Goal: Information Seeking & Learning: Learn about a topic

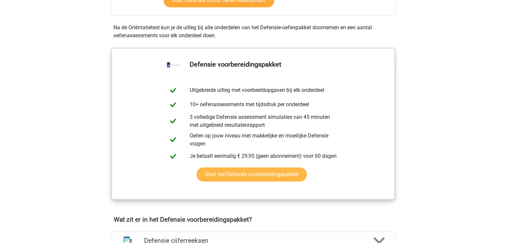
scroll to position [287, 0]
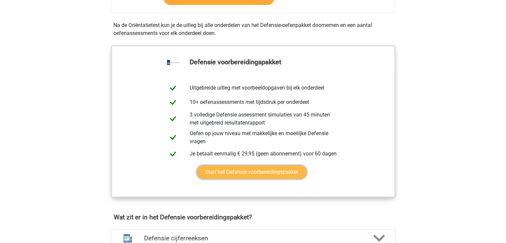
click at [247, 175] on link "Start het Defensie voorbereidingspakket" at bounding box center [251, 172] width 110 height 14
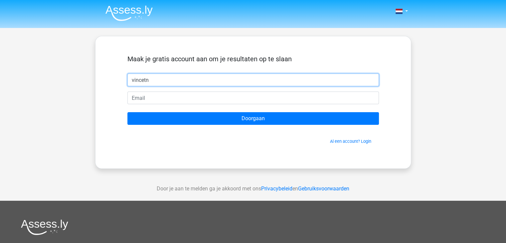
click at [193, 77] on input "vincetn" at bounding box center [252, 79] width 251 height 13
type input "vinnie"
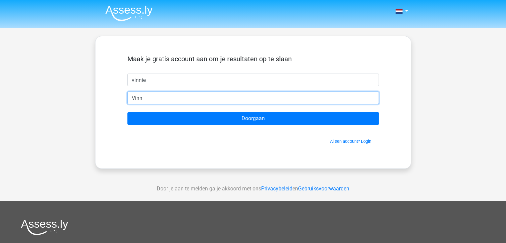
type input "vinniehoppesteyn@gmail.com"
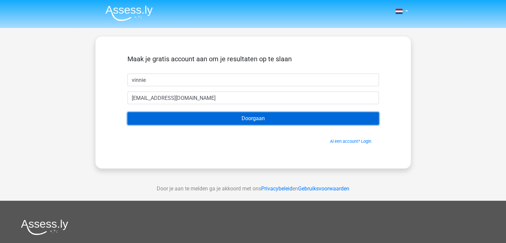
click at [199, 112] on input "Doorgaan" at bounding box center [252, 118] width 251 height 13
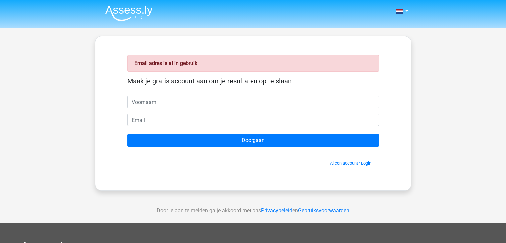
click at [335, 166] on div "Email adres is al in gebruik Maak je gratis account aan om je resultaten op te …" at bounding box center [252, 113] width 283 height 122
click at [340, 163] on link "Al een account? Login" at bounding box center [350, 163] width 41 height 5
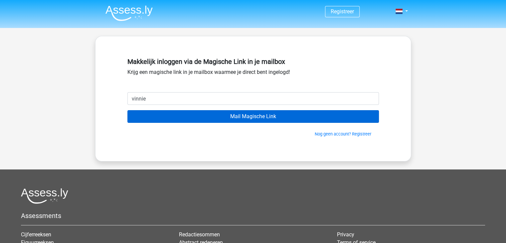
type input "[EMAIL_ADDRESS][DOMAIN_NAME]"
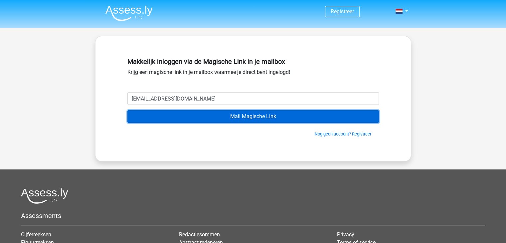
click at [222, 117] on input "Mail Magische Link" at bounding box center [252, 116] width 251 height 13
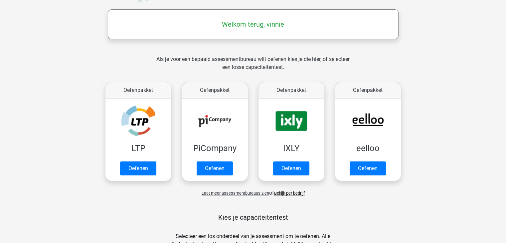
scroll to position [101, 0]
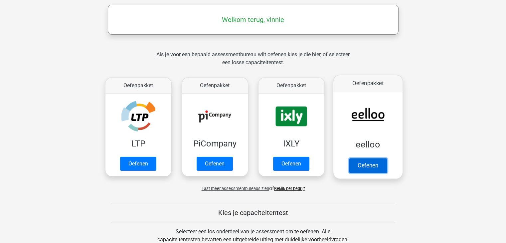
click at [370, 158] on link "Oefenen" at bounding box center [367, 165] width 38 height 15
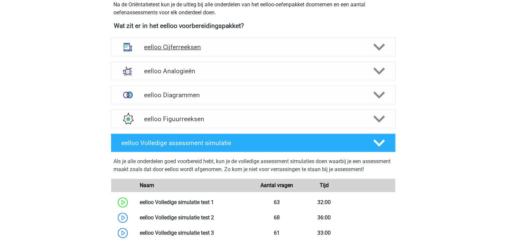
scroll to position [237, 0]
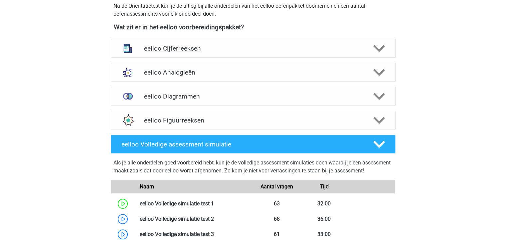
click at [232, 55] on div "eelloo Cijferreeksen" at bounding box center [253, 48] width 285 height 19
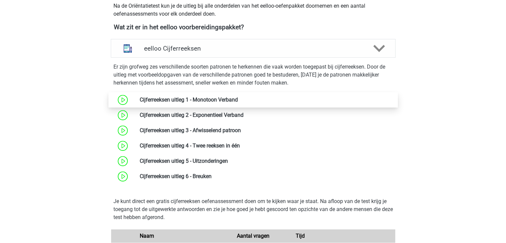
click at [238, 103] on link at bounding box center [238, 99] width 0 height 6
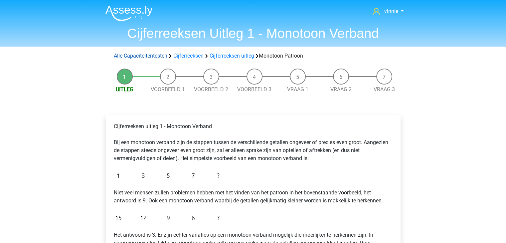
click at [152, 58] on link "Alle Capaciteitentesten" at bounding box center [141, 56] width 54 height 6
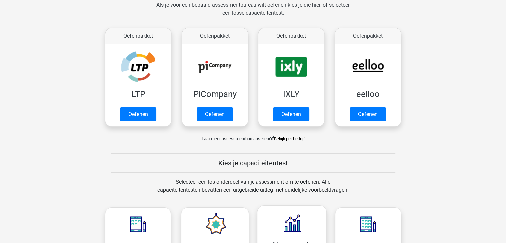
scroll to position [93, 0]
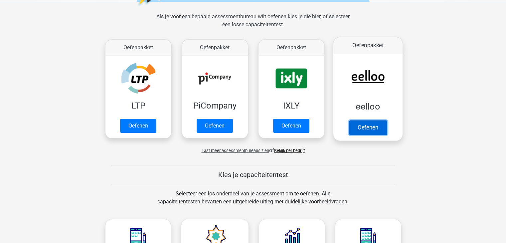
click at [364, 120] on link "Oefenen" at bounding box center [367, 127] width 38 height 15
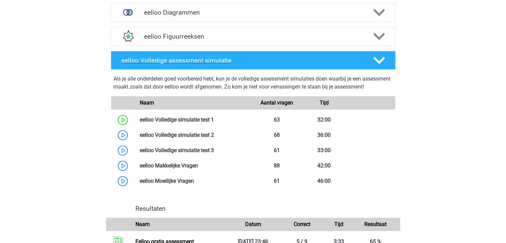
scroll to position [322, 0]
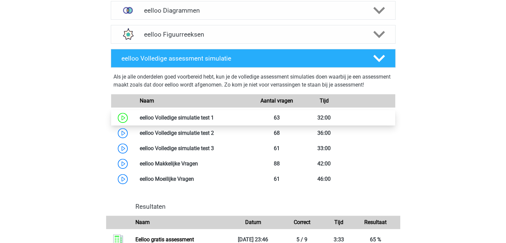
click at [214, 121] on link at bounding box center [214, 117] width 0 height 6
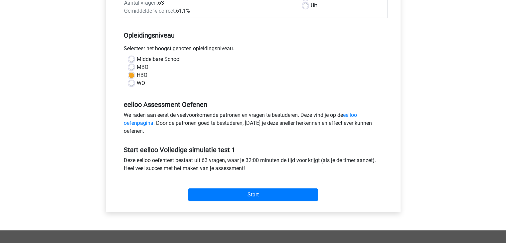
scroll to position [118, 0]
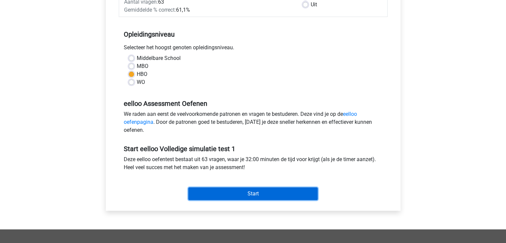
click at [241, 188] on input "Start" at bounding box center [252, 193] width 129 height 13
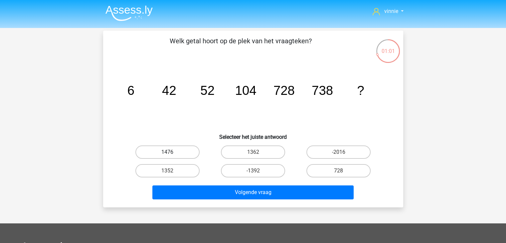
click at [189, 155] on label "1476" at bounding box center [167, 151] width 64 height 13
click at [172, 155] on input "1476" at bounding box center [169, 154] width 4 height 4
radio input "true"
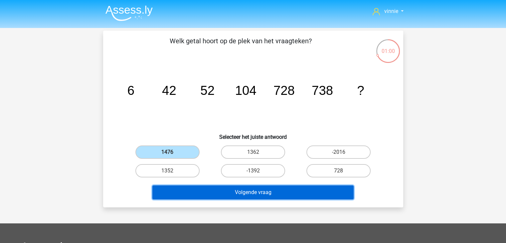
click at [223, 193] on button "Volgende vraag" at bounding box center [252, 192] width 201 height 14
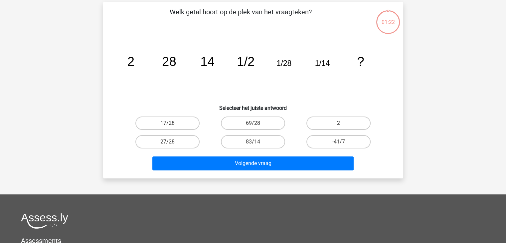
scroll to position [31, 0]
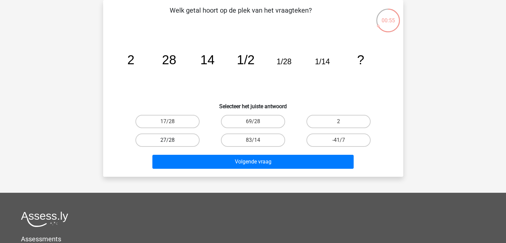
click at [184, 135] on label "27/28" at bounding box center [167, 139] width 64 height 13
click at [172, 140] on input "27/28" at bounding box center [169, 142] width 4 height 4
radio input "true"
click at [329, 125] on label "2" at bounding box center [338, 121] width 64 height 13
click at [338, 125] on input "2" at bounding box center [340, 123] width 4 height 4
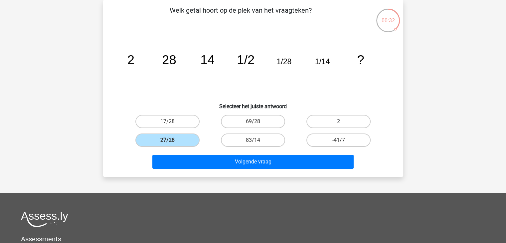
radio input "true"
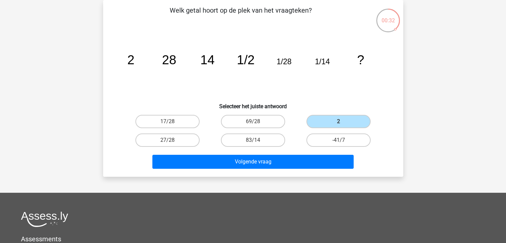
click at [312, 153] on div "Volgende vraag" at bounding box center [253, 160] width 279 height 22
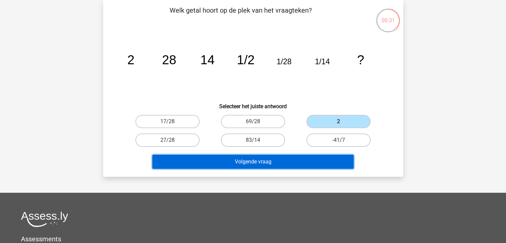
click at [311, 157] on button "Volgende vraag" at bounding box center [252, 162] width 201 height 14
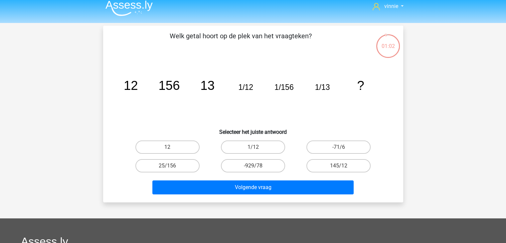
scroll to position [8, 0]
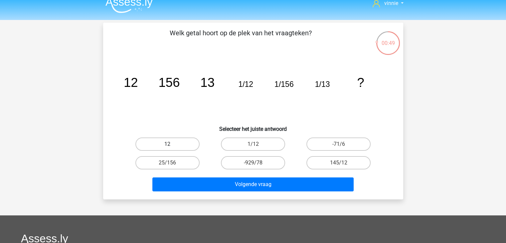
click at [187, 142] on label "12" at bounding box center [167, 143] width 64 height 13
click at [172, 144] on input "12" at bounding box center [169, 146] width 4 height 4
radio input "true"
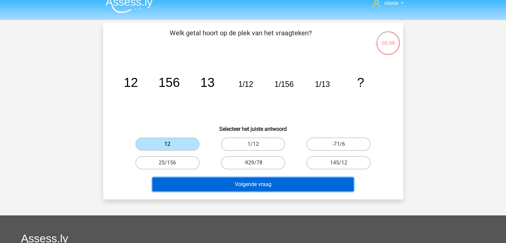
click at [240, 186] on button "Volgende vraag" at bounding box center [252, 184] width 201 height 14
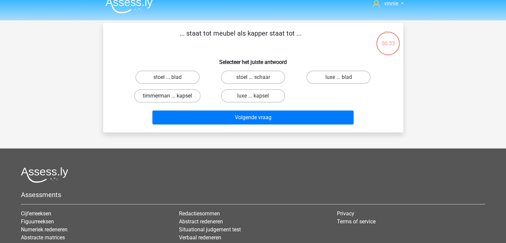
scroll to position [6, 0]
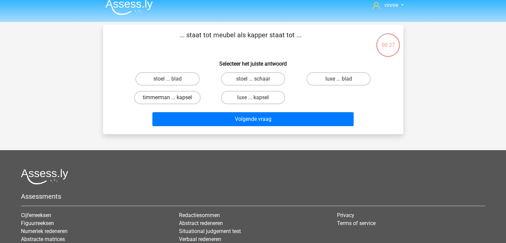
click at [185, 97] on label "timmerman ... kapsel" at bounding box center [167, 97] width 66 height 13
click at [172, 97] on input "timmerman ... kapsel" at bounding box center [169, 99] width 4 height 4
radio input "true"
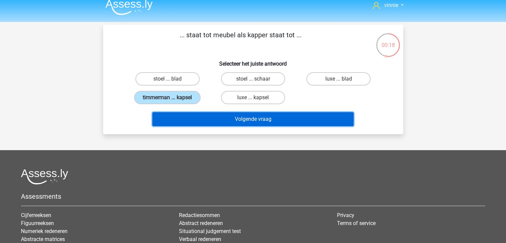
click at [224, 115] on button "Volgende vraag" at bounding box center [252, 119] width 201 height 14
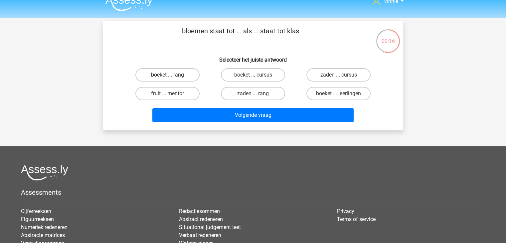
scroll to position [9, 0]
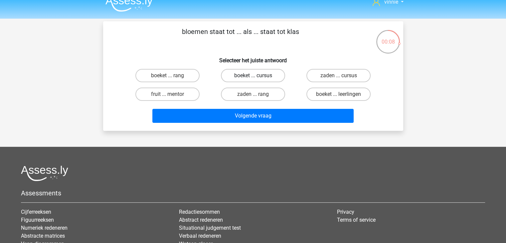
click at [277, 76] on label "boeket ... cursus" at bounding box center [253, 75] width 64 height 13
click at [257, 76] on input "boeket ... cursus" at bounding box center [255, 77] width 4 height 4
radio input "true"
click at [312, 93] on label "boeket ... leerlingen" at bounding box center [338, 93] width 64 height 13
click at [338, 94] on input "boeket ... leerlingen" at bounding box center [340, 96] width 4 height 4
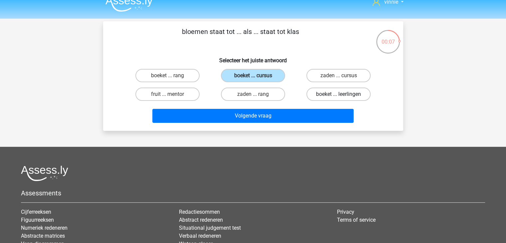
radio input "true"
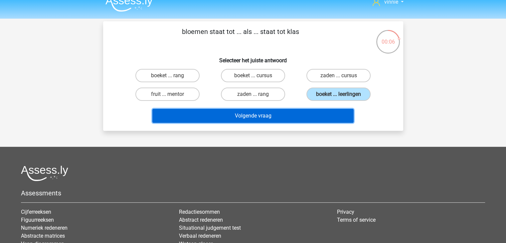
click at [306, 109] on button "Volgende vraag" at bounding box center [252, 116] width 201 height 14
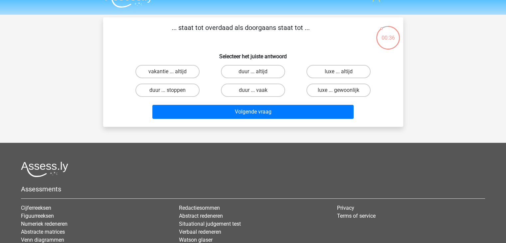
scroll to position [13, 0]
click at [331, 85] on label "luxe ... gewoonlijk" at bounding box center [338, 90] width 64 height 13
click at [338, 90] on input "luxe ... gewoonlijk" at bounding box center [340, 92] width 4 height 4
radio input "true"
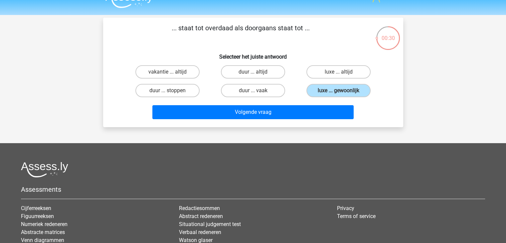
click at [327, 103] on div "Volgende vraag" at bounding box center [253, 111] width 279 height 22
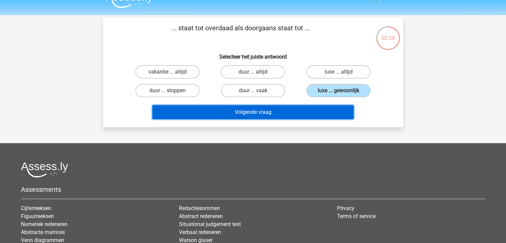
click at [326, 111] on button "Volgende vraag" at bounding box center [252, 112] width 201 height 14
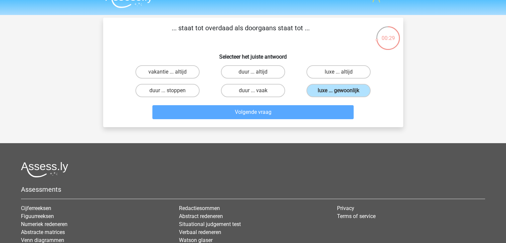
scroll to position [31, 0]
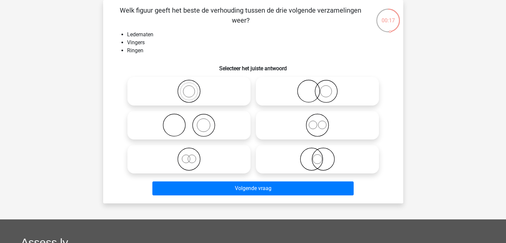
click at [293, 95] on icon at bounding box center [317, 90] width 118 height 23
click at [317, 88] on input "radio" at bounding box center [319, 85] width 4 height 4
radio input "true"
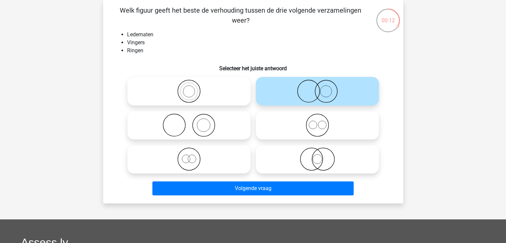
click at [214, 127] on circle at bounding box center [203, 125] width 22 height 22
click at [193, 122] on input "radio" at bounding box center [191, 119] width 4 height 4
radio input "true"
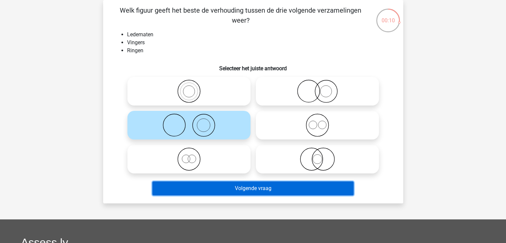
click at [253, 190] on button "Volgende vraag" at bounding box center [252, 188] width 201 height 14
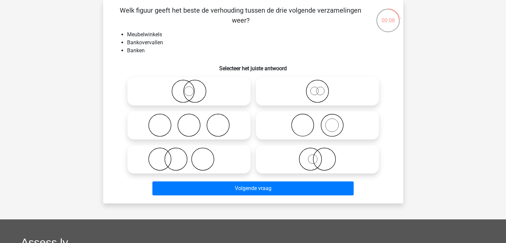
click at [278, 134] on icon at bounding box center [317, 124] width 118 height 23
click at [317, 122] on input "radio" at bounding box center [319, 119] width 4 height 4
radio input "true"
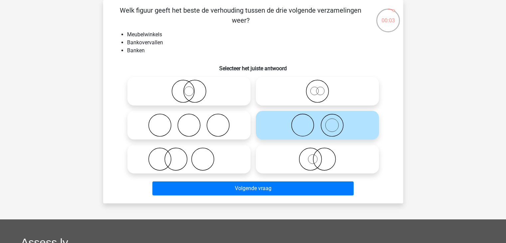
click at [221, 157] on icon at bounding box center [189, 158] width 118 height 23
click at [193, 156] on input "radio" at bounding box center [191, 153] width 4 height 4
radio input "true"
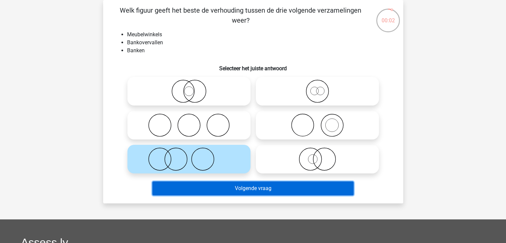
click at [234, 184] on button "Volgende vraag" at bounding box center [252, 188] width 201 height 14
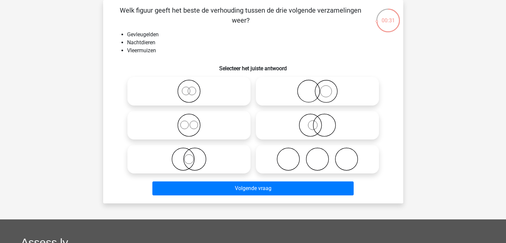
click at [190, 155] on input "radio" at bounding box center [191, 153] width 4 height 4
radio input "true"
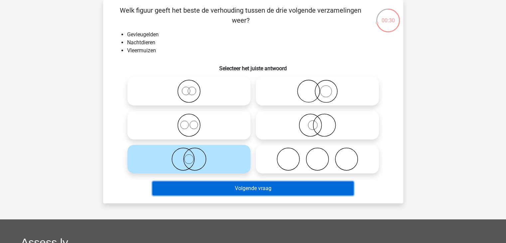
click at [217, 188] on button "Volgende vraag" at bounding box center [252, 188] width 201 height 14
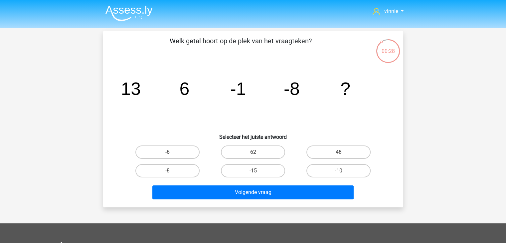
scroll to position [6, 0]
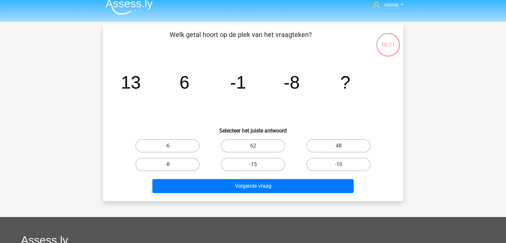
click at [235, 164] on label "-15" at bounding box center [253, 164] width 64 height 13
click at [253, 164] on input "-15" at bounding box center [255, 166] width 4 height 4
radio input "true"
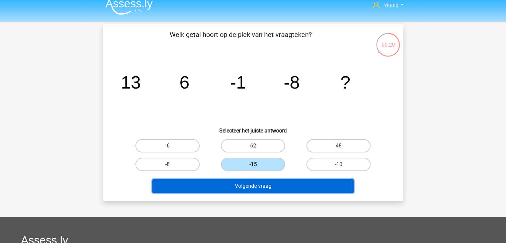
click at [244, 181] on button "Volgende vraag" at bounding box center [252, 186] width 201 height 14
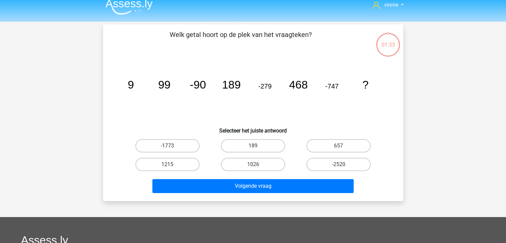
scroll to position [31, 0]
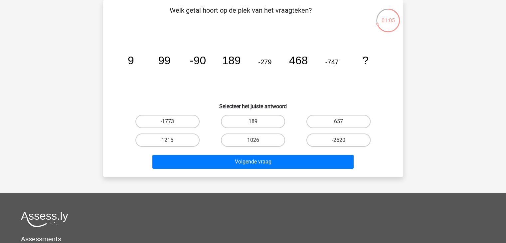
click at [187, 125] on label "-1773" at bounding box center [167, 121] width 64 height 13
click at [172, 125] on input "-1773" at bounding box center [169, 123] width 4 height 4
radio input "true"
click at [275, 137] on label "1026" at bounding box center [253, 139] width 64 height 13
click at [257, 140] on input "1026" at bounding box center [255, 142] width 4 height 4
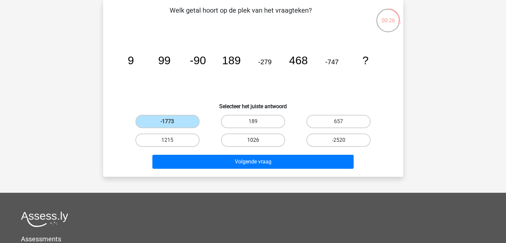
radio input "true"
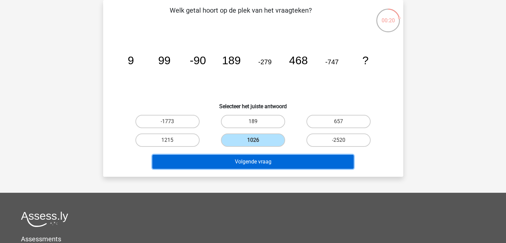
click at [278, 157] on button "Volgende vraag" at bounding box center [252, 162] width 201 height 14
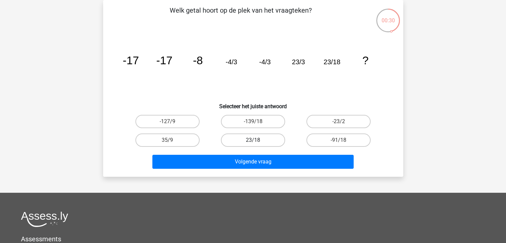
click at [263, 135] on label "23/18" at bounding box center [253, 139] width 64 height 13
click at [257, 140] on input "23/18" at bounding box center [255, 142] width 4 height 4
radio input "true"
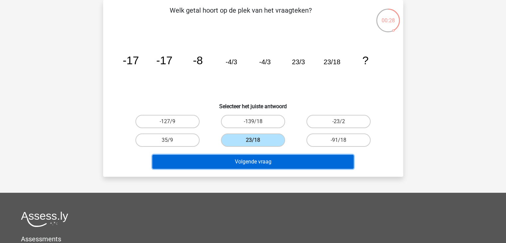
click at [264, 156] on button "Volgende vraag" at bounding box center [252, 162] width 201 height 14
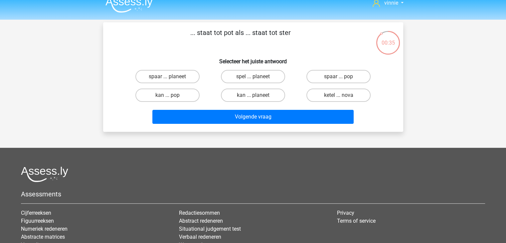
scroll to position [8, 0]
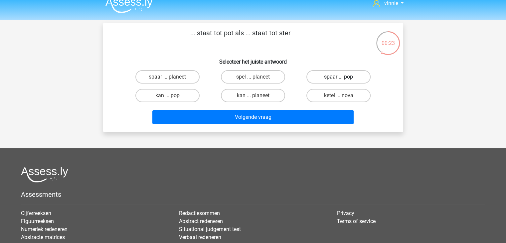
click at [318, 79] on label "spaar ... pop" at bounding box center [338, 76] width 64 height 13
click at [338, 79] on input "spaar ... pop" at bounding box center [340, 79] width 4 height 4
radio input "true"
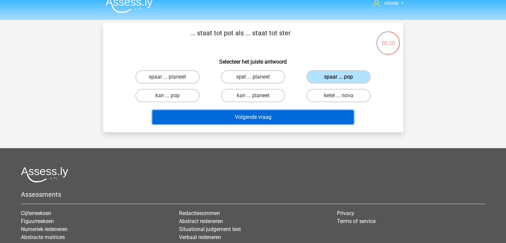
click at [283, 111] on button "Volgende vraag" at bounding box center [252, 117] width 201 height 14
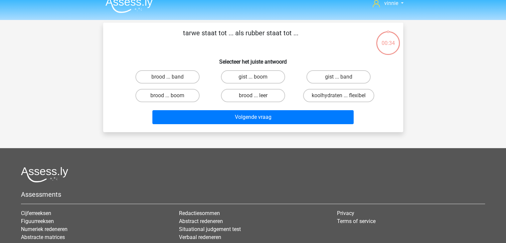
scroll to position [31, 0]
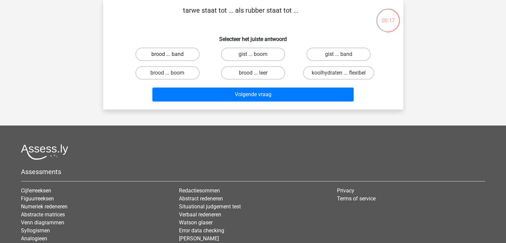
click at [195, 57] on label "brood ... band" at bounding box center [167, 54] width 64 height 13
click at [172, 57] on input "brood ... band" at bounding box center [169, 56] width 4 height 4
radio input "true"
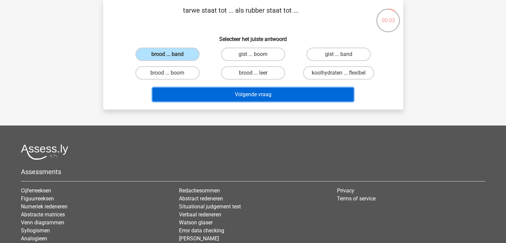
click at [261, 91] on button "Volgende vraag" at bounding box center [252, 94] width 201 height 14
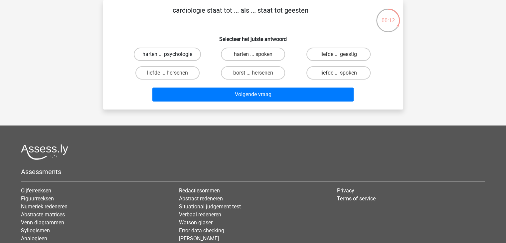
click at [191, 56] on label "harten ... psychologie" at bounding box center [167, 54] width 67 height 13
click at [172, 56] on input "harten ... psychologie" at bounding box center [169, 56] width 4 height 4
radio input "true"
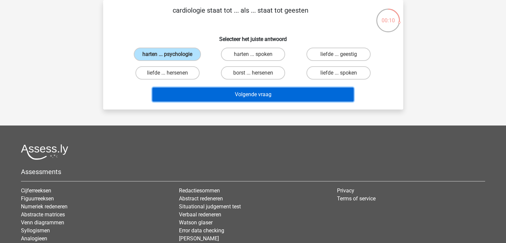
click at [211, 96] on button "Volgende vraag" at bounding box center [252, 94] width 201 height 14
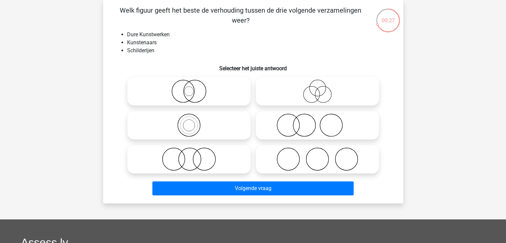
click at [290, 98] on icon at bounding box center [317, 90] width 118 height 23
click at [317, 88] on input "radio" at bounding box center [319, 85] width 4 height 4
radio input "true"
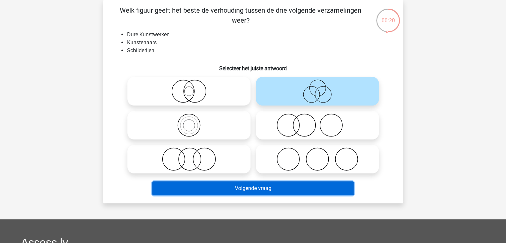
click at [256, 186] on button "Volgende vraag" at bounding box center [252, 188] width 201 height 14
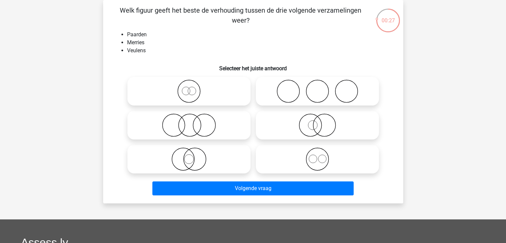
click at [180, 88] on icon at bounding box center [189, 90] width 118 height 23
click at [189, 88] on input "radio" at bounding box center [191, 85] width 4 height 4
radio input "true"
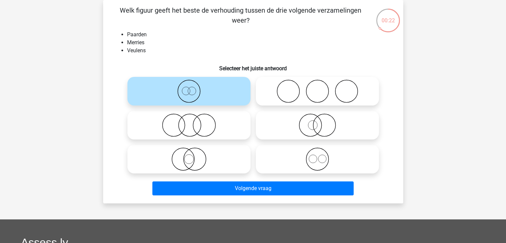
click at [184, 125] on icon at bounding box center [189, 124] width 118 height 23
click at [189, 122] on input "radio" at bounding box center [191, 119] width 4 height 4
radio input "true"
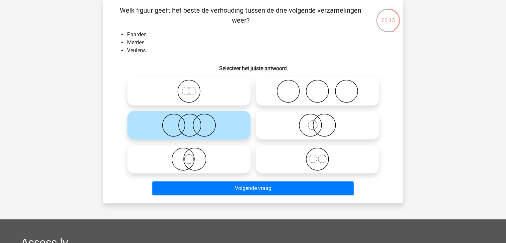
click at [221, 98] on icon at bounding box center [189, 90] width 118 height 23
click at [193, 88] on input "radio" at bounding box center [191, 85] width 4 height 4
radio input "true"
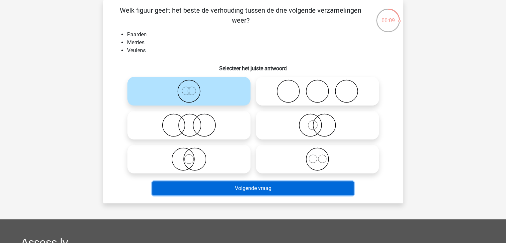
click at [248, 186] on button "Volgende vraag" at bounding box center [252, 188] width 201 height 14
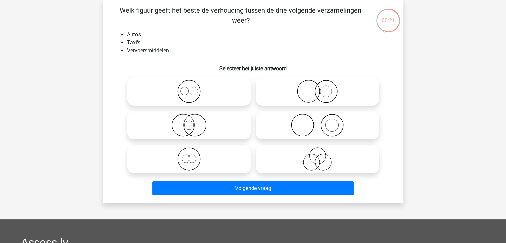
click at [193, 155] on icon at bounding box center [189, 158] width 118 height 23
click at [193, 155] on input "radio" at bounding box center [191, 153] width 4 height 4
radio input "true"
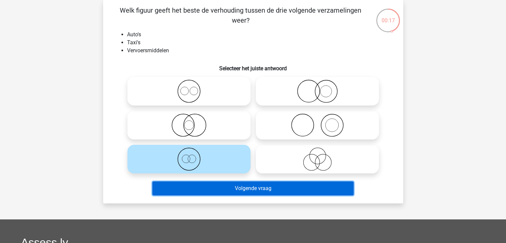
click at [254, 184] on button "Volgende vraag" at bounding box center [252, 188] width 201 height 14
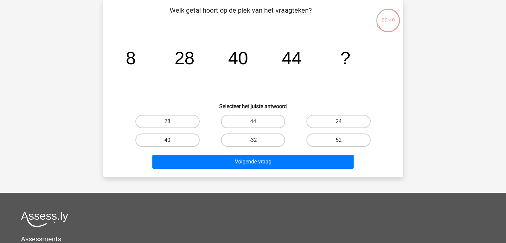
click at [187, 136] on label "40" at bounding box center [167, 139] width 64 height 13
click at [172, 140] on input "40" at bounding box center [169, 142] width 4 height 4
radio input "true"
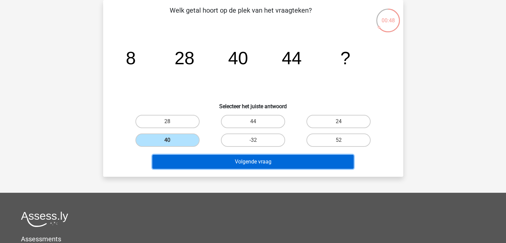
click at [207, 167] on button "Volgende vraag" at bounding box center [252, 162] width 201 height 14
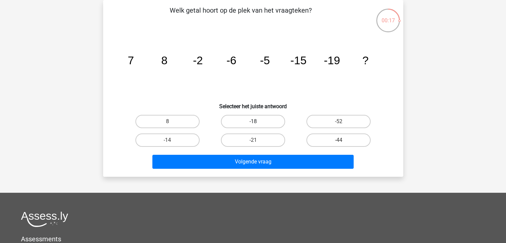
click at [240, 122] on label "-18" at bounding box center [253, 121] width 64 height 13
click at [253, 122] on input "-18" at bounding box center [255, 123] width 4 height 4
radio input "true"
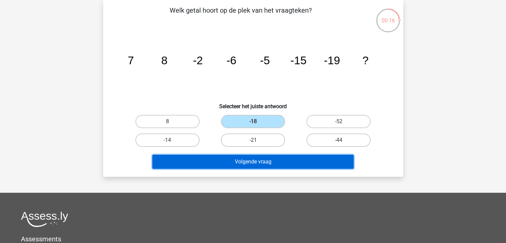
click at [253, 157] on button "Volgende vraag" at bounding box center [252, 162] width 201 height 14
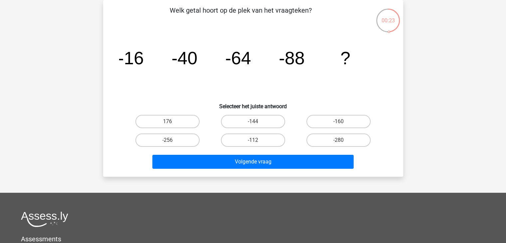
click at [263, 131] on div "-112" at bounding box center [252, 140] width 85 height 19
click at [263, 137] on label "-112" at bounding box center [253, 139] width 64 height 13
click at [257, 140] on input "-112" at bounding box center [255, 142] width 4 height 4
radio input "true"
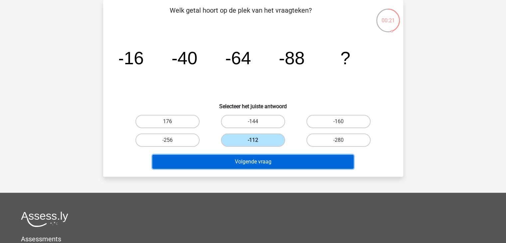
click at [266, 163] on button "Volgende vraag" at bounding box center [252, 162] width 201 height 14
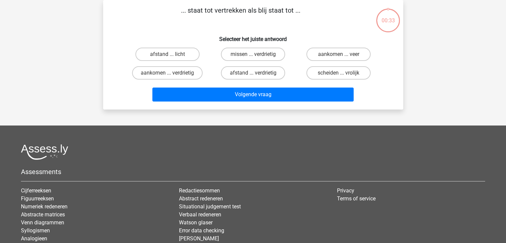
scroll to position [0, 0]
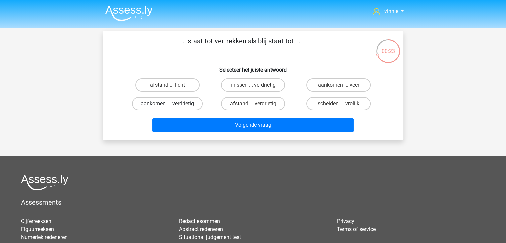
click at [189, 101] on label "aankomen ... verdrietig" at bounding box center [167, 103] width 70 height 13
click at [172, 103] on input "aankomen ... verdrietig" at bounding box center [169, 105] width 4 height 4
radio input "true"
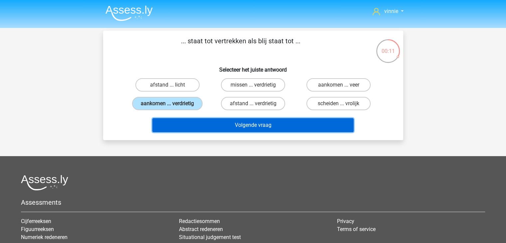
click at [292, 123] on button "Volgende vraag" at bounding box center [252, 125] width 201 height 14
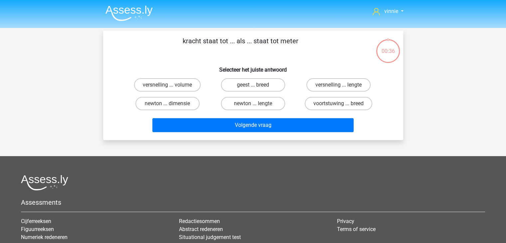
scroll to position [31, 0]
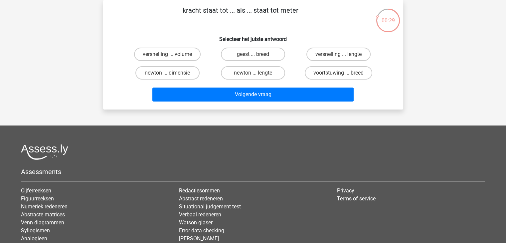
click at [254, 74] on input "newton ... lengte" at bounding box center [255, 75] width 4 height 4
radio input "true"
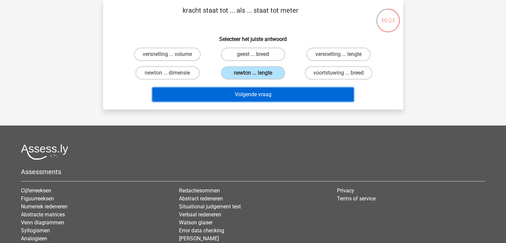
click at [258, 99] on button "Volgende vraag" at bounding box center [252, 94] width 201 height 14
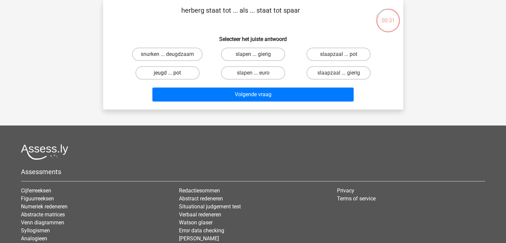
click at [181, 74] on label "jeugd ... pot" at bounding box center [167, 72] width 64 height 13
click at [172, 74] on input "jeugd ... pot" at bounding box center [169, 75] width 4 height 4
radio input "true"
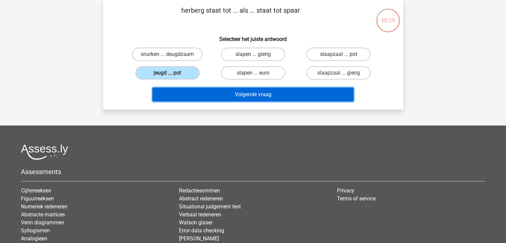
click at [214, 91] on button "Volgende vraag" at bounding box center [252, 94] width 201 height 14
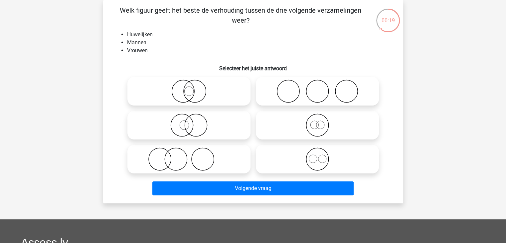
click at [282, 153] on icon at bounding box center [317, 158] width 118 height 23
click at [317, 153] on input "radio" at bounding box center [319, 153] width 4 height 4
radio input "true"
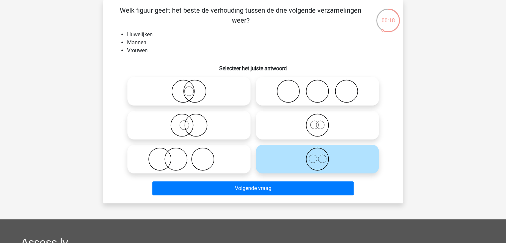
click at [291, 84] on icon at bounding box center [317, 90] width 118 height 23
click at [317, 84] on input "radio" at bounding box center [319, 85] width 4 height 4
radio input "true"
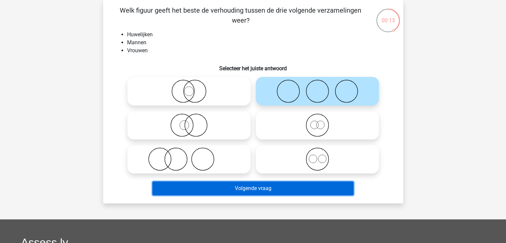
click at [272, 185] on button "Volgende vraag" at bounding box center [252, 188] width 201 height 14
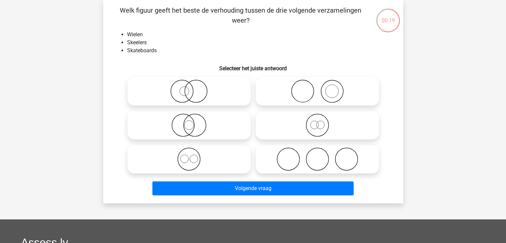
click at [211, 151] on icon at bounding box center [189, 158] width 118 height 23
click at [193, 151] on input "radio" at bounding box center [191, 153] width 4 height 4
radio input "true"
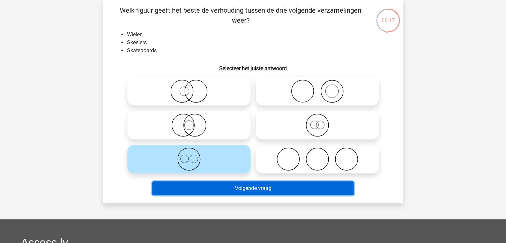
click at [239, 190] on button "Volgende vraag" at bounding box center [252, 188] width 201 height 14
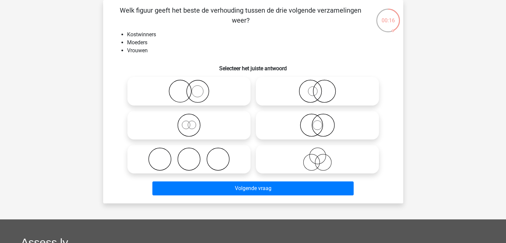
click at [322, 151] on icon at bounding box center [317, 158] width 118 height 23
click at [321, 151] on input "radio" at bounding box center [319, 153] width 4 height 4
radio input "true"
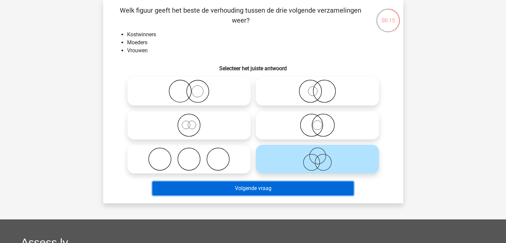
click at [319, 182] on button "Volgende vraag" at bounding box center [252, 188] width 201 height 14
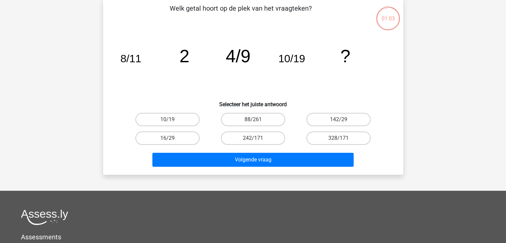
scroll to position [34, 0]
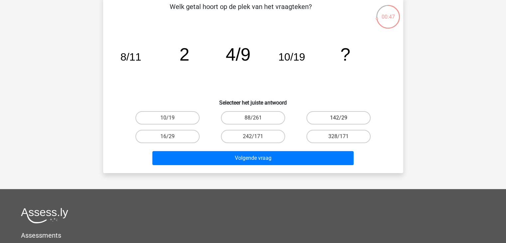
click at [325, 118] on label "142/29" at bounding box center [338, 117] width 64 height 13
click at [338, 118] on input "142/29" at bounding box center [340, 120] width 4 height 4
radio input "true"
click at [178, 130] on label "16/29" at bounding box center [167, 136] width 64 height 13
click at [172, 136] on input "16/29" at bounding box center [169, 138] width 4 height 4
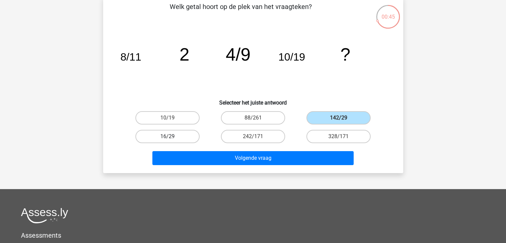
radio input "true"
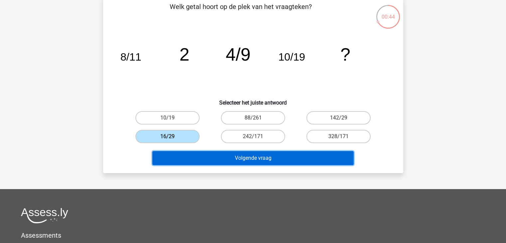
click at [217, 161] on button "Volgende vraag" at bounding box center [252, 158] width 201 height 14
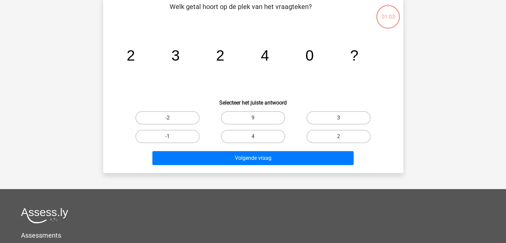
scroll to position [31, 0]
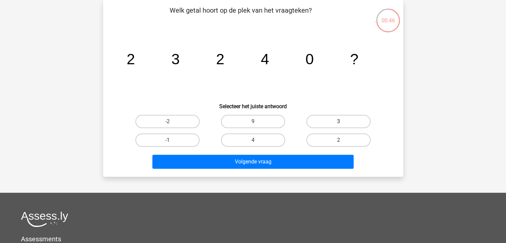
click at [323, 119] on label "3" at bounding box center [338, 121] width 64 height 13
click at [338, 121] on input "3" at bounding box center [340, 123] width 4 height 4
radio input "true"
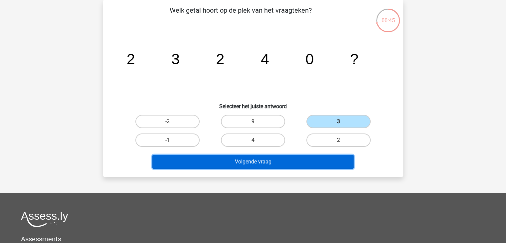
click at [301, 159] on button "Volgende vraag" at bounding box center [252, 162] width 201 height 14
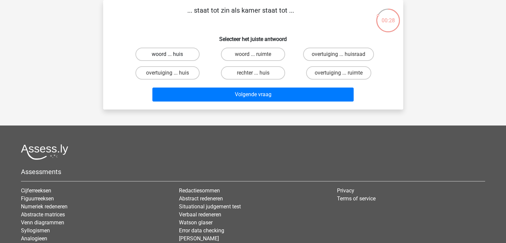
click at [188, 55] on label "woord ... huis" at bounding box center [167, 54] width 64 height 13
click at [172, 55] on input "woord ... huis" at bounding box center [169, 56] width 4 height 4
radio input "true"
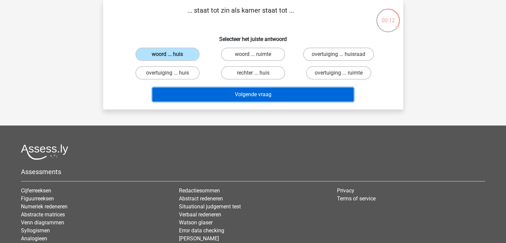
click at [243, 92] on button "Volgende vraag" at bounding box center [252, 94] width 201 height 14
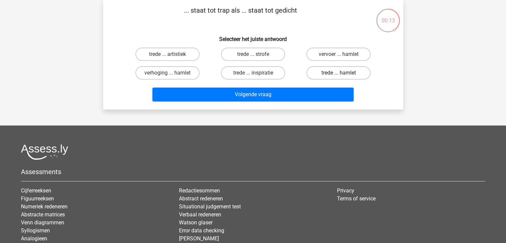
click at [323, 68] on label "trede ... hamlet" at bounding box center [338, 72] width 64 height 13
click at [338, 73] on input "trede ... hamlet" at bounding box center [340, 75] width 4 height 4
radio input "true"
click at [274, 70] on label "trede ... inspiratie" at bounding box center [253, 72] width 64 height 13
click at [257, 73] on input "trede ... inspiratie" at bounding box center [255, 75] width 4 height 4
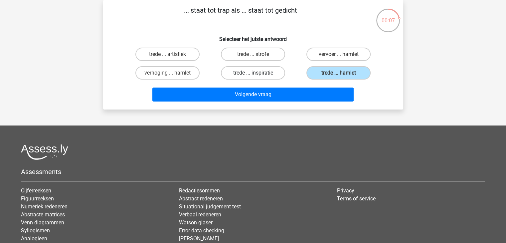
radio input "true"
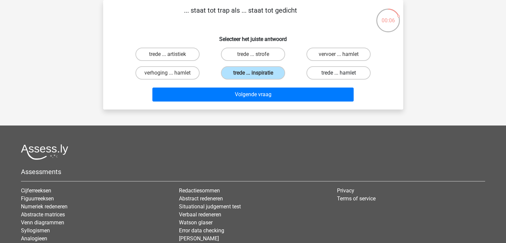
click at [319, 71] on label "trede ... hamlet" at bounding box center [338, 72] width 64 height 13
click at [338, 73] on input "trede ... hamlet" at bounding box center [340, 75] width 4 height 4
radio input "true"
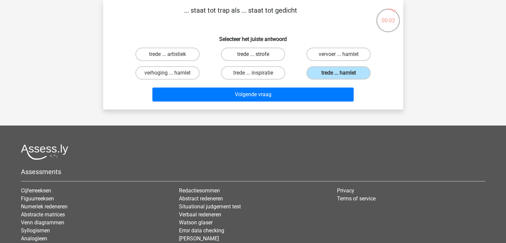
click at [273, 60] on label "trede ... strofe" at bounding box center [253, 54] width 64 height 13
click at [257, 59] on input "trede ... strofe" at bounding box center [255, 56] width 4 height 4
radio input "true"
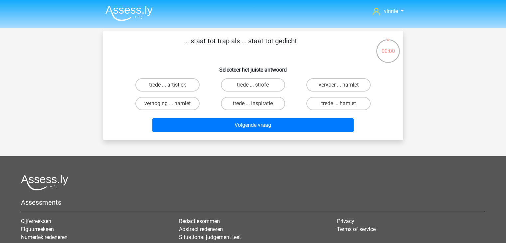
scroll to position [31, 0]
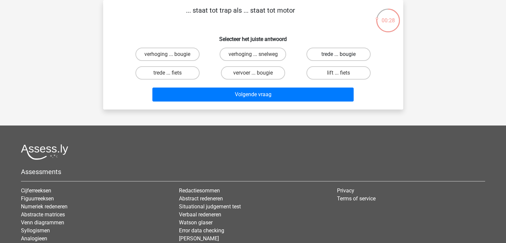
click at [325, 53] on label "trede ... bougie" at bounding box center [338, 54] width 64 height 13
click at [338, 54] on input "trede ... bougie" at bounding box center [340, 56] width 4 height 4
radio input "true"
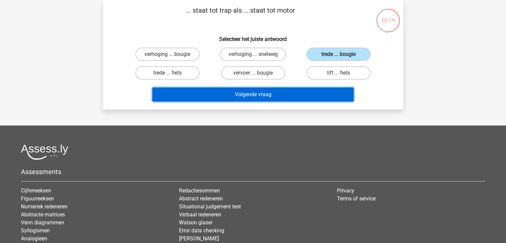
click at [224, 92] on button "Volgende vraag" at bounding box center [252, 94] width 201 height 14
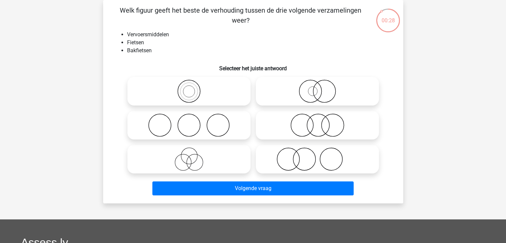
click at [224, 92] on icon at bounding box center [189, 90] width 118 height 23
click at [193, 88] on input "radio" at bounding box center [191, 85] width 4 height 4
radio input "true"
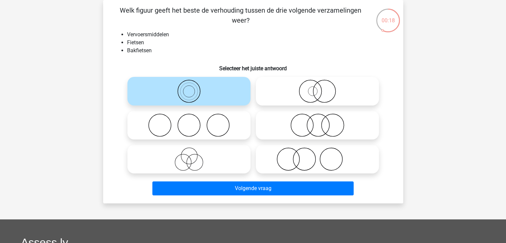
click at [312, 92] on icon at bounding box center [317, 90] width 118 height 23
click at [317, 88] on input "radio" at bounding box center [319, 85] width 4 height 4
radio input "true"
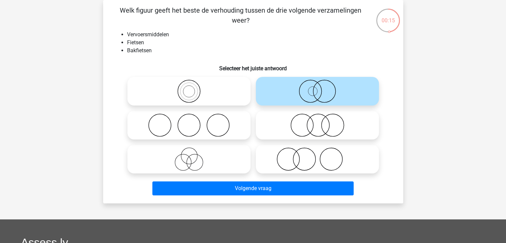
click at [232, 84] on icon at bounding box center [189, 90] width 118 height 23
click at [193, 84] on input "radio" at bounding box center [191, 85] width 4 height 4
radio input "true"
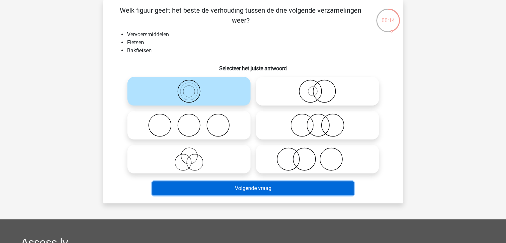
click at [257, 186] on button "Volgende vraag" at bounding box center [252, 188] width 201 height 14
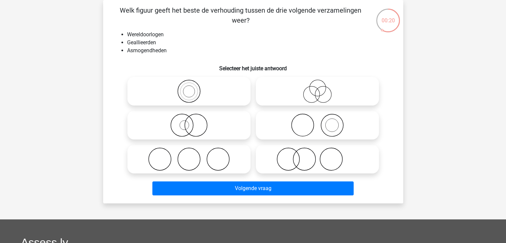
click at [292, 85] on icon at bounding box center [317, 90] width 118 height 23
click at [317, 85] on input "radio" at bounding box center [319, 85] width 4 height 4
radio input "true"
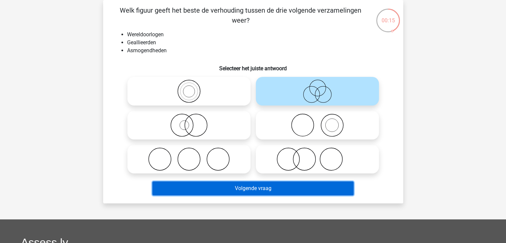
click at [257, 185] on button "Volgende vraag" at bounding box center [252, 188] width 201 height 14
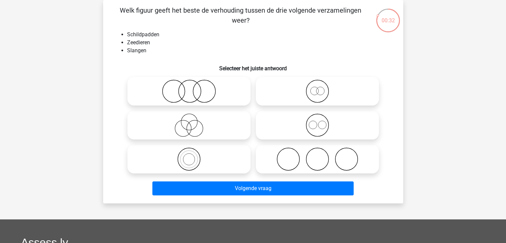
click at [300, 113] on icon at bounding box center [317, 124] width 118 height 23
click at [317, 117] on input "radio" at bounding box center [319, 119] width 4 height 4
radio input "true"
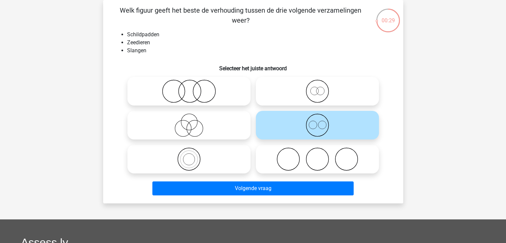
click at [216, 76] on div at bounding box center [189, 91] width 128 height 34
click at [214, 91] on icon at bounding box center [189, 90] width 118 height 23
click at [193, 88] on input "radio" at bounding box center [191, 85] width 4 height 4
radio input "true"
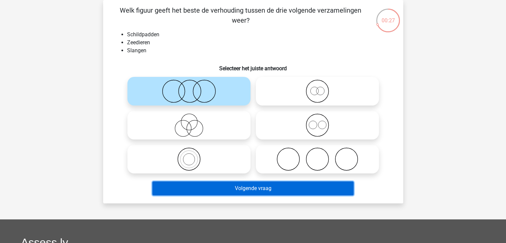
click at [249, 184] on button "Volgende vraag" at bounding box center [252, 188] width 201 height 14
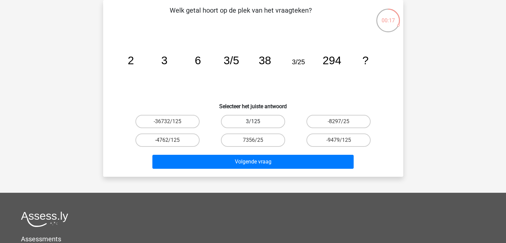
click at [270, 119] on label "3/125" at bounding box center [253, 121] width 64 height 13
click at [257, 121] on input "3/125" at bounding box center [255, 123] width 4 height 4
radio input "true"
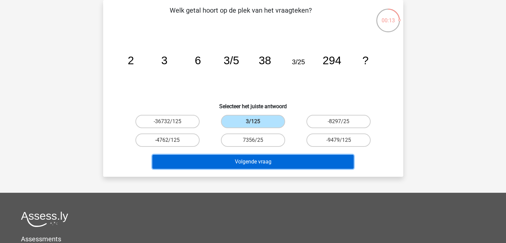
click at [269, 157] on button "Volgende vraag" at bounding box center [252, 162] width 201 height 14
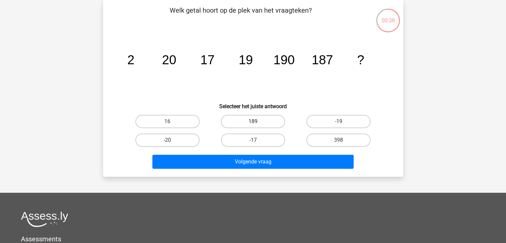
click at [247, 122] on label "189" at bounding box center [253, 121] width 64 height 13
click at [253, 122] on input "189" at bounding box center [255, 123] width 4 height 4
radio input "true"
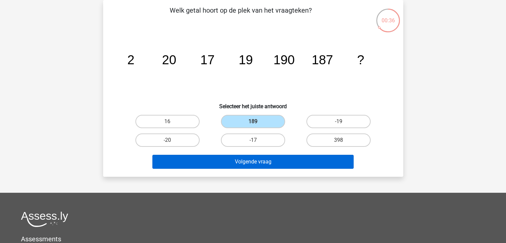
drag, startPoint x: 254, startPoint y: 153, endPoint x: 258, endPoint y: 166, distance: 14.2
click at [258, 166] on div "Volgende vraag" at bounding box center [253, 160] width 279 height 22
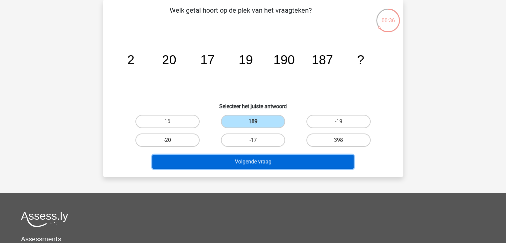
click at [258, 166] on button "Volgende vraag" at bounding box center [252, 162] width 201 height 14
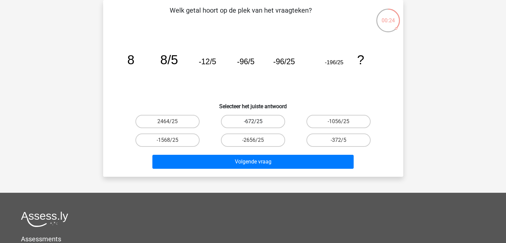
click at [262, 125] on label "-672/25" at bounding box center [253, 121] width 64 height 13
click at [257, 125] on input "-672/25" at bounding box center [255, 123] width 4 height 4
radio input "true"
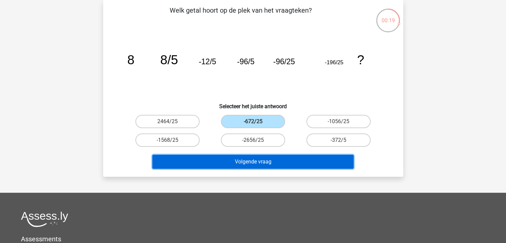
click at [278, 158] on button "Volgende vraag" at bounding box center [252, 162] width 201 height 14
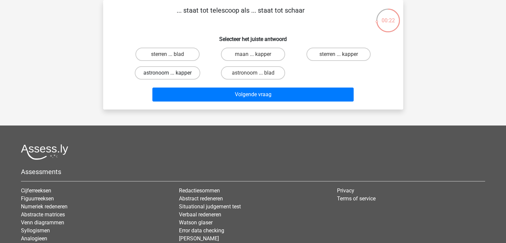
click at [196, 72] on label "astronoom ... kapper" at bounding box center [167, 72] width 65 height 13
click at [172, 73] on input "astronoom ... kapper" at bounding box center [169, 75] width 4 height 4
radio input "true"
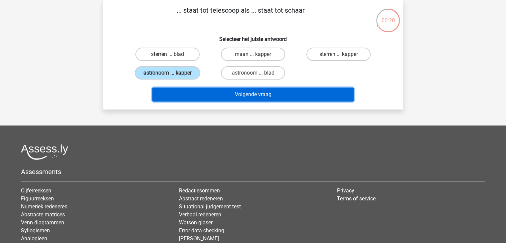
click at [221, 91] on button "Volgende vraag" at bounding box center [252, 94] width 201 height 14
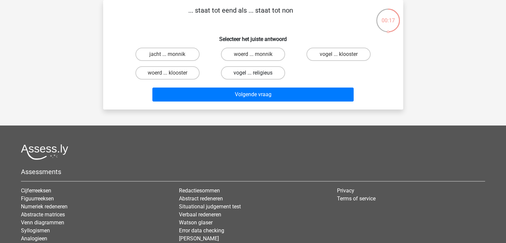
click at [258, 76] on label "vogel ... religieus" at bounding box center [253, 72] width 64 height 13
click at [257, 76] on input "vogel ... religieus" at bounding box center [255, 75] width 4 height 4
radio input "true"
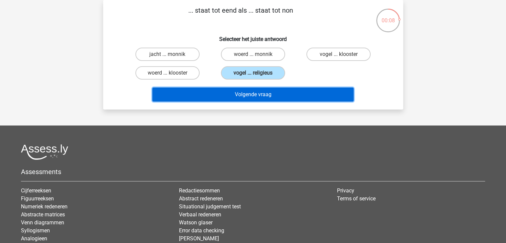
click at [263, 97] on button "Volgende vraag" at bounding box center [252, 94] width 201 height 14
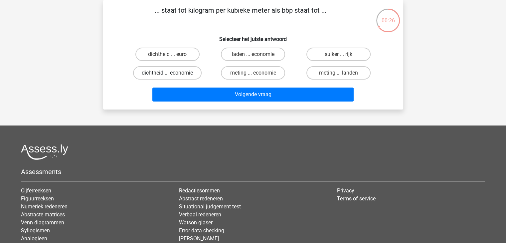
click at [184, 71] on label "dichtheid ... economie" at bounding box center [167, 72] width 68 height 13
click at [172, 73] on input "dichtheid ... economie" at bounding box center [169, 75] width 4 height 4
radio input "true"
click at [189, 51] on label "dichtheid ... euro" at bounding box center [167, 54] width 64 height 13
click at [172, 54] on input "dichtheid ... euro" at bounding box center [169, 56] width 4 height 4
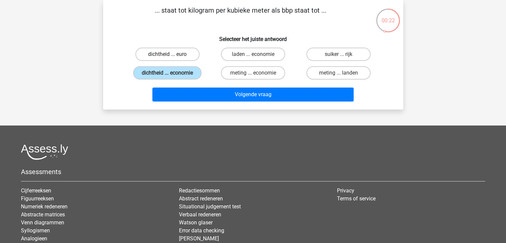
radio input "true"
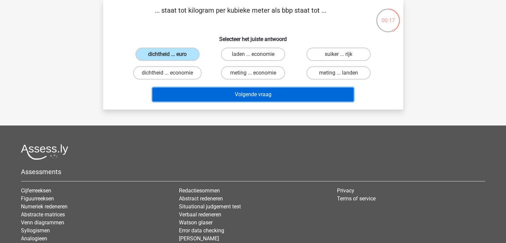
click at [269, 97] on button "Volgende vraag" at bounding box center [252, 94] width 201 height 14
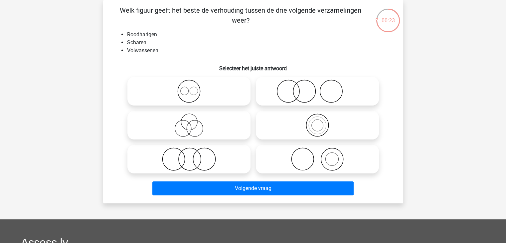
click at [301, 98] on icon at bounding box center [317, 90] width 118 height 23
click at [317, 88] on input "radio" at bounding box center [319, 85] width 4 height 4
radio input "true"
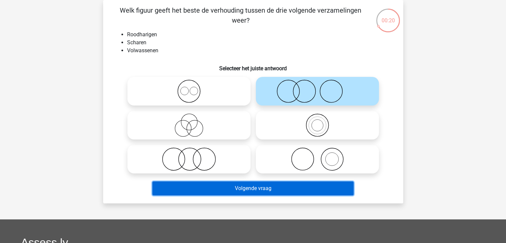
click at [300, 188] on button "Volgende vraag" at bounding box center [252, 188] width 201 height 14
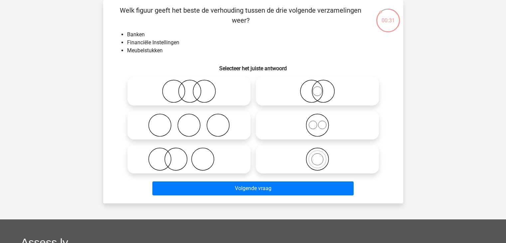
click at [185, 91] on icon at bounding box center [189, 90] width 118 height 23
click at [189, 88] on input "radio" at bounding box center [191, 85] width 4 height 4
radio input "true"
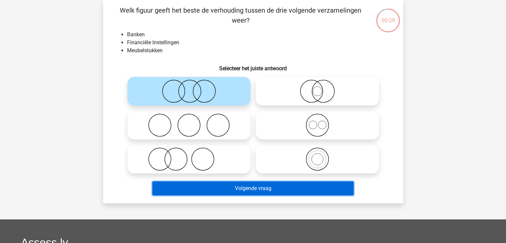
click at [271, 184] on button "Volgende vraag" at bounding box center [252, 188] width 201 height 14
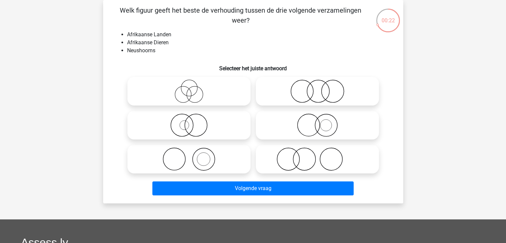
click at [225, 124] on icon at bounding box center [189, 124] width 118 height 23
click at [193, 122] on input "radio" at bounding box center [191, 119] width 4 height 4
radio input "true"
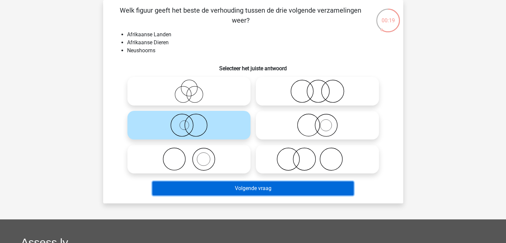
click at [244, 189] on button "Volgende vraag" at bounding box center [252, 188] width 201 height 14
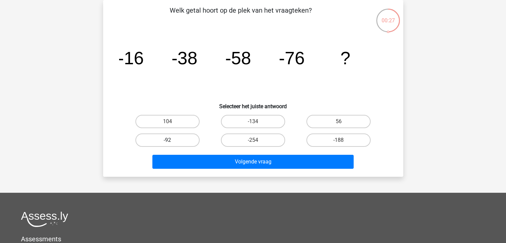
click at [185, 143] on label "-92" at bounding box center [167, 139] width 64 height 13
click at [172, 143] on input "-92" at bounding box center [169, 142] width 4 height 4
radio input "true"
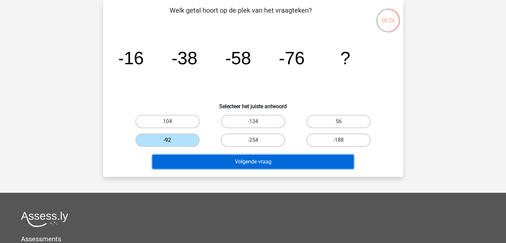
click at [204, 156] on button "Volgende vraag" at bounding box center [252, 162] width 201 height 14
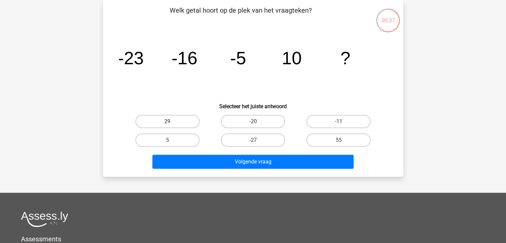
click at [192, 121] on label "29" at bounding box center [167, 121] width 64 height 13
click at [172, 121] on input "29" at bounding box center [169, 123] width 4 height 4
radio input "true"
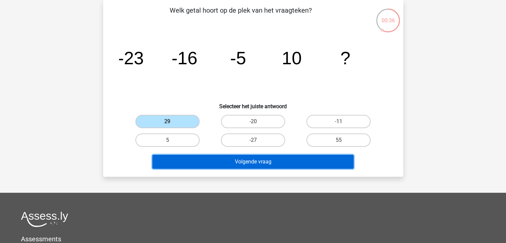
click at [225, 157] on button "Volgende vraag" at bounding box center [252, 162] width 201 height 14
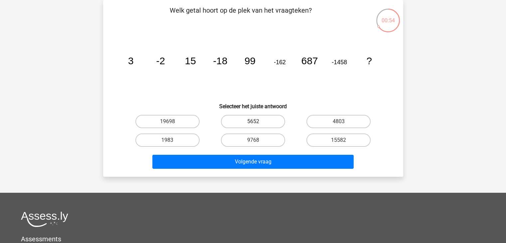
click at [277, 121] on label "5652" at bounding box center [253, 121] width 64 height 13
click at [257, 121] on input "5652" at bounding box center [255, 123] width 4 height 4
radio input "true"
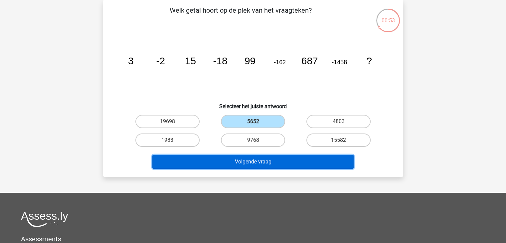
click at [274, 156] on button "Volgende vraag" at bounding box center [252, 162] width 201 height 14
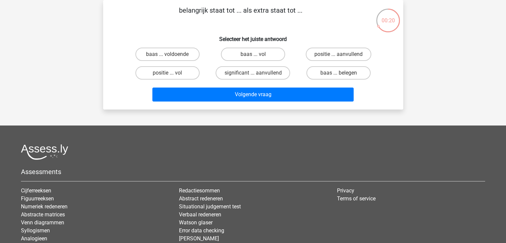
click at [254, 73] on input "significant ... aanvullend" at bounding box center [255, 75] width 4 height 4
radio input "true"
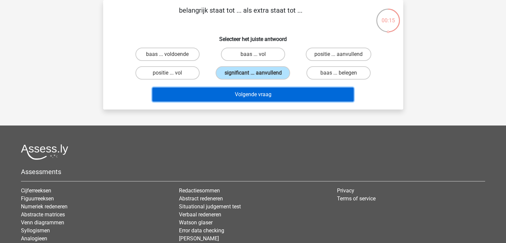
click at [253, 91] on button "Volgende vraag" at bounding box center [252, 94] width 201 height 14
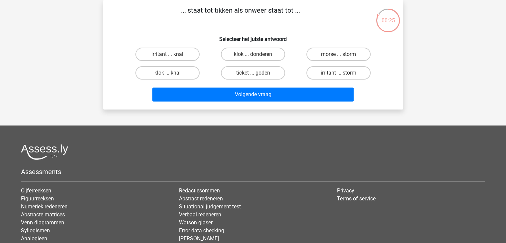
click at [191, 65] on div "klok ... knal" at bounding box center [167, 72] width 85 height 19
click at [190, 71] on label "klok ... knal" at bounding box center [167, 72] width 64 height 13
click at [172, 73] on input "klok ... knal" at bounding box center [169, 75] width 4 height 4
radio input "true"
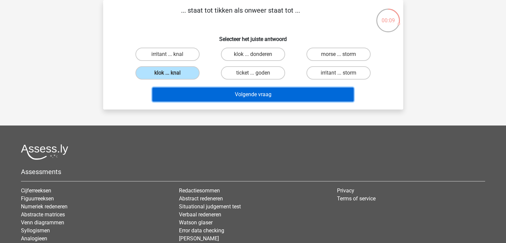
click at [270, 89] on button "Volgende vraag" at bounding box center [252, 94] width 201 height 14
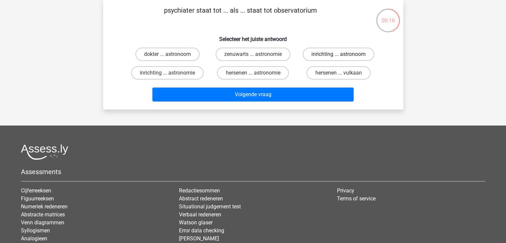
click at [320, 57] on label "inrichting ... astronoom" at bounding box center [338, 54] width 71 height 13
click at [338, 57] on input "inrichting ... astronoom" at bounding box center [340, 56] width 4 height 4
radio input "true"
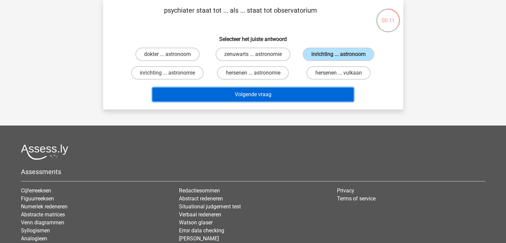
click at [289, 87] on button "Volgende vraag" at bounding box center [252, 94] width 201 height 14
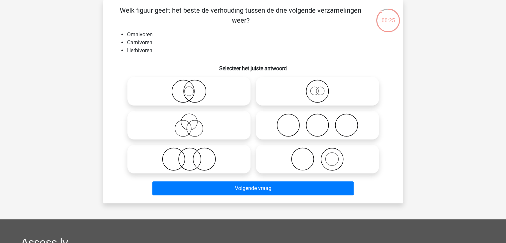
click at [305, 135] on icon at bounding box center [317, 124] width 118 height 23
click at [317, 122] on input "radio" at bounding box center [319, 119] width 4 height 4
radio input "true"
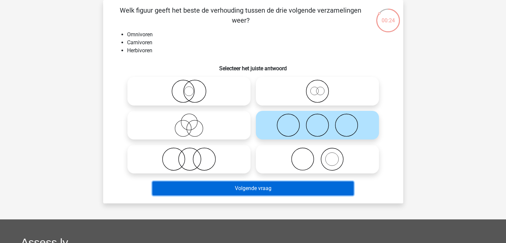
click at [298, 187] on button "Volgende vraag" at bounding box center [252, 188] width 201 height 14
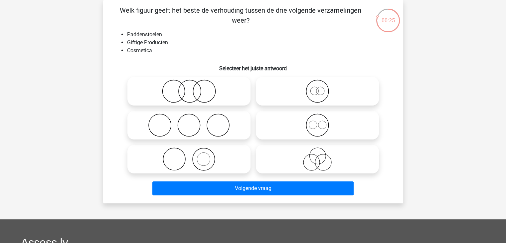
click at [183, 76] on div at bounding box center [189, 91] width 128 height 34
click at [190, 93] on icon at bounding box center [189, 90] width 118 height 23
click at [190, 88] on input "radio" at bounding box center [191, 85] width 4 height 4
radio input "true"
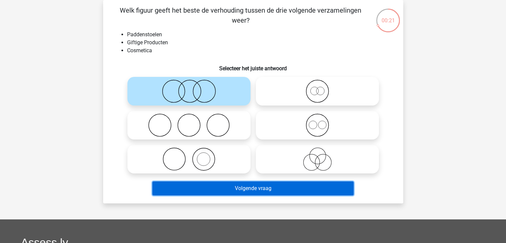
click at [222, 184] on button "Volgende vraag" at bounding box center [252, 188] width 201 height 14
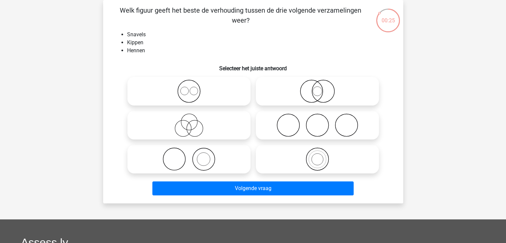
click at [275, 99] on icon at bounding box center [317, 90] width 118 height 23
click at [317, 88] on input "radio" at bounding box center [319, 85] width 4 height 4
radio input "true"
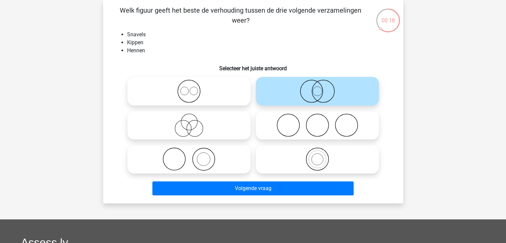
click at [233, 99] on icon at bounding box center [189, 90] width 118 height 23
click at [193, 88] on input "radio" at bounding box center [191, 85] width 4 height 4
radio input "true"
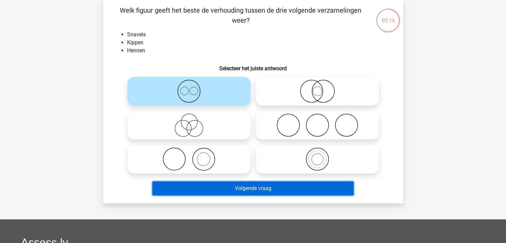
click at [248, 183] on button "Volgende vraag" at bounding box center [252, 188] width 201 height 14
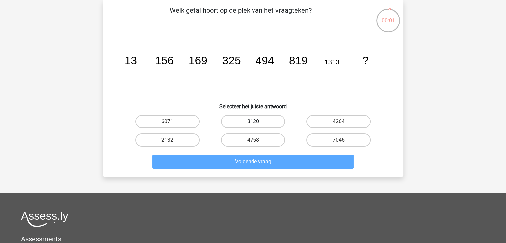
click at [245, 122] on label "3120" at bounding box center [253, 121] width 64 height 13
click at [253, 122] on input "3120" at bounding box center [255, 123] width 4 height 4
radio input "true"
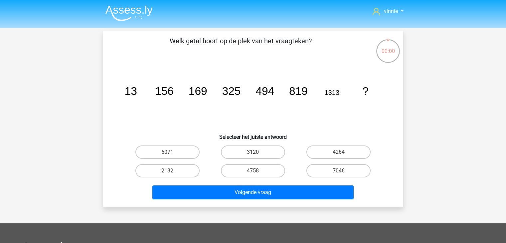
scroll to position [31, 0]
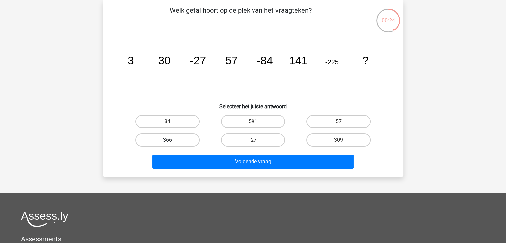
click at [161, 142] on label "366" at bounding box center [167, 139] width 64 height 13
click at [167, 142] on input "366" at bounding box center [169, 142] width 4 height 4
radio input "true"
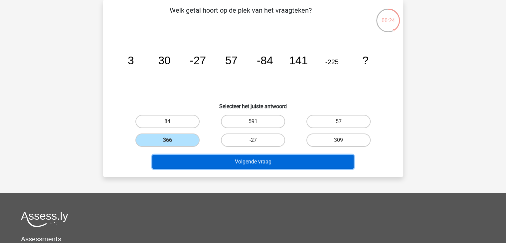
click at [230, 165] on button "Volgende vraag" at bounding box center [252, 162] width 201 height 14
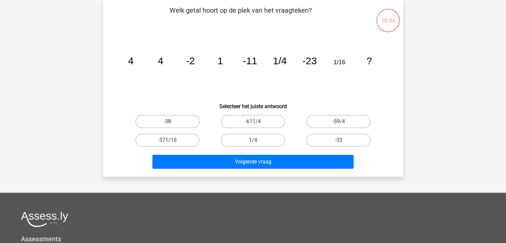
click at [196, 124] on label "-38" at bounding box center [167, 121] width 64 height 13
click at [172, 124] on input "-38" at bounding box center [169, 123] width 4 height 4
radio input "true"
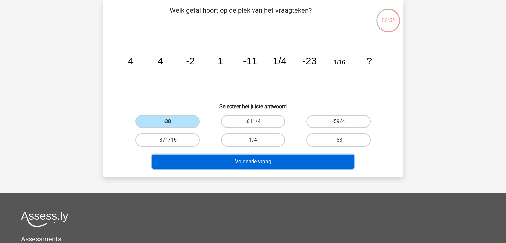
click at [222, 157] on button "Volgende vraag" at bounding box center [252, 162] width 201 height 14
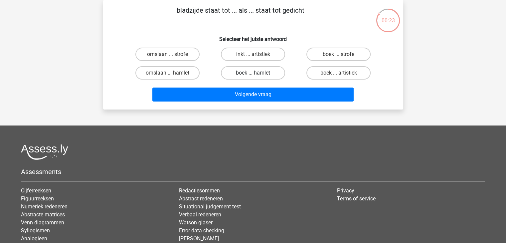
click at [243, 70] on label "boek ... hamlet" at bounding box center [253, 72] width 64 height 13
click at [253, 73] on input "boek ... hamlet" at bounding box center [255, 75] width 4 height 4
radio input "true"
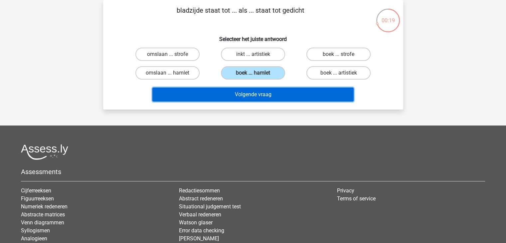
click at [304, 96] on button "Volgende vraag" at bounding box center [252, 94] width 201 height 14
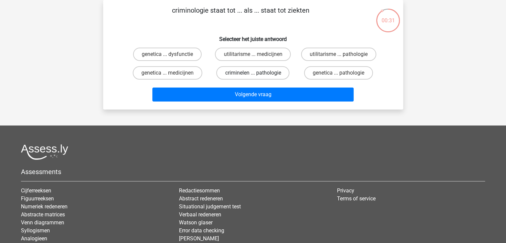
click at [237, 73] on label "criminelen ... pathologie" at bounding box center [252, 72] width 73 height 13
click at [253, 73] on input "criminelen ... pathologie" at bounding box center [255, 75] width 4 height 4
radio input "true"
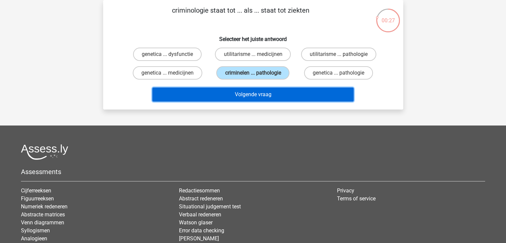
click at [279, 92] on button "Volgende vraag" at bounding box center [252, 94] width 201 height 14
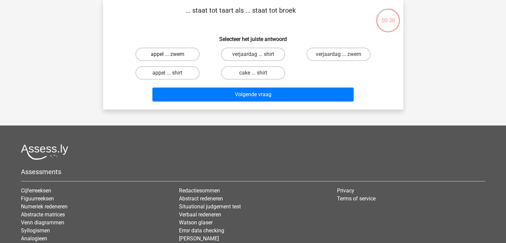
click at [178, 52] on label "appel ... zwem" at bounding box center [167, 54] width 64 height 13
click at [172, 54] on input "appel ... zwem" at bounding box center [169, 56] width 4 height 4
radio input "true"
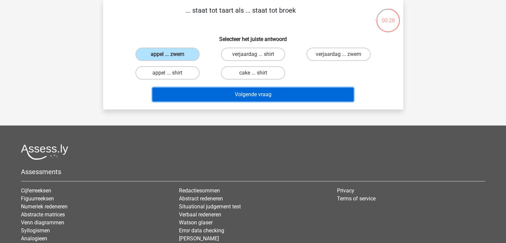
click at [266, 99] on button "Volgende vraag" at bounding box center [252, 94] width 201 height 14
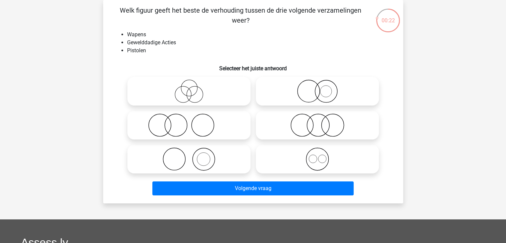
click at [195, 131] on icon at bounding box center [189, 124] width 118 height 23
click at [193, 122] on input "radio" at bounding box center [191, 119] width 4 height 4
radio input "true"
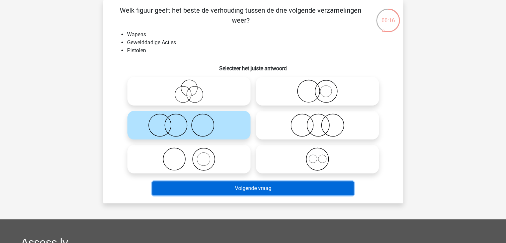
click at [221, 190] on button "Volgende vraag" at bounding box center [252, 188] width 201 height 14
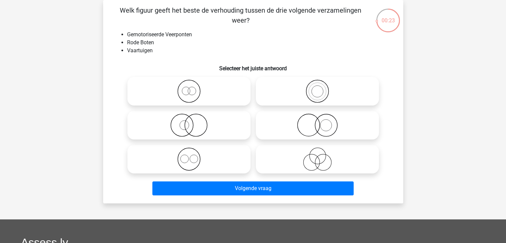
click at [219, 176] on div at bounding box center [189, 159] width 128 height 34
click at [225, 169] on icon at bounding box center [189, 158] width 118 height 23
click at [193, 156] on input "radio" at bounding box center [191, 153] width 4 height 4
radio input "true"
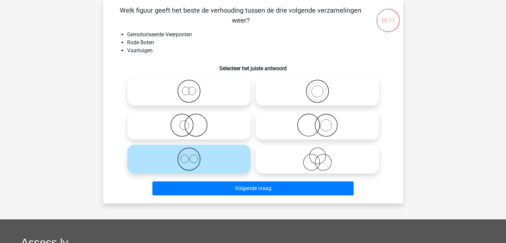
click at [289, 88] on icon at bounding box center [317, 90] width 118 height 23
click at [317, 88] on input "radio" at bounding box center [319, 85] width 4 height 4
radio input "true"
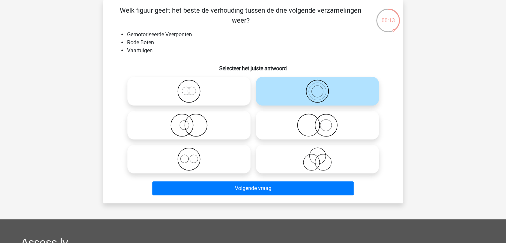
click at [225, 89] on icon at bounding box center [189, 90] width 118 height 23
click at [193, 88] on input "radio" at bounding box center [191, 85] width 4 height 4
radio input "true"
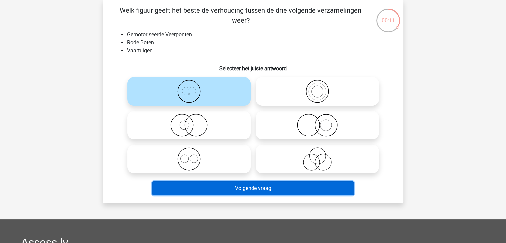
click at [246, 189] on button "Volgende vraag" at bounding box center [252, 188] width 201 height 14
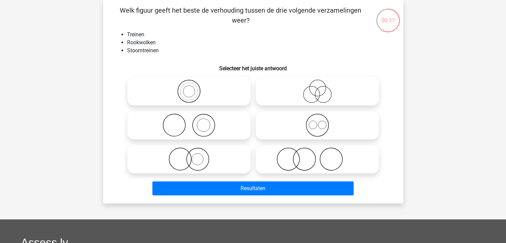
click at [234, 156] on icon at bounding box center [189, 158] width 118 height 23
click at [193, 156] on input "radio" at bounding box center [191, 153] width 4 height 4
radio input "true"
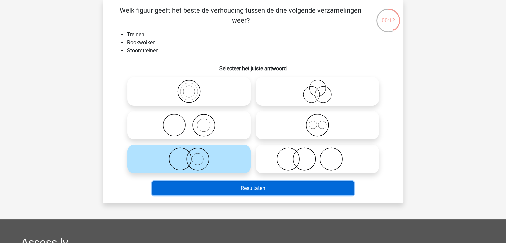
click at [241, 186] on button "Resultaten" at bounding box center [252, 188] width 201 height 14
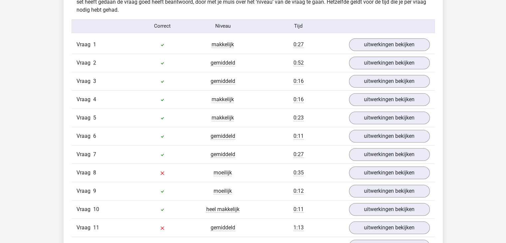
scroll to position [573, 0]
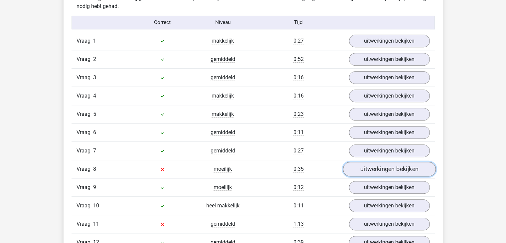
click at [373, 163] on link "uitwerkingen bekijken" at bounding box center [388, 169] width 93 height 15
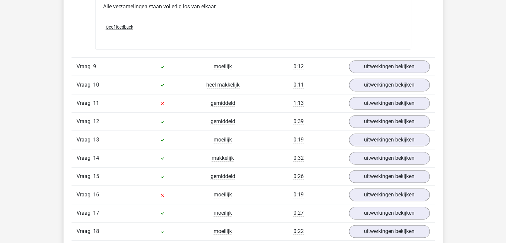
scroll to position [940, 0]
click at [355, 93] on div "Vraag 11 gemiddeld 1:13 uitwerkingen bekijken" at bounding box center [252, 102] width 363 height 18
click at [356, 95] on link "uitwerkingen bekijken" at bounding box center [388, 102] width 93 height 15
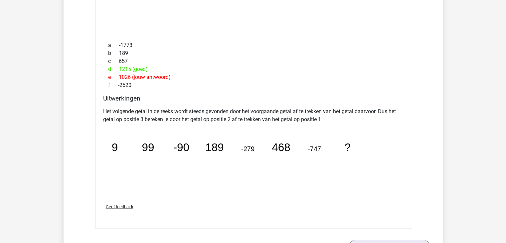
scroll to position [1113, 0]
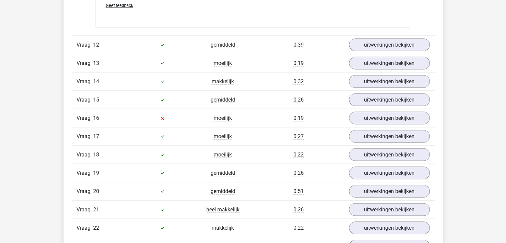
click at [232, 169] on div "gemiddeld" at bounding box center [222, 173] width 61 height 8
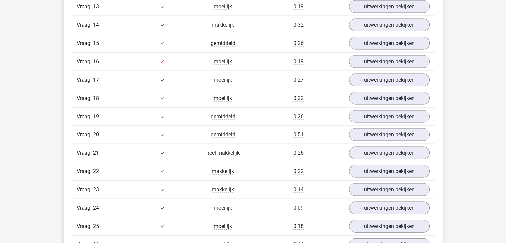
scroll to position [1371, 0]
click at [361, 57] on link "uitwerkingen bekijken" at bounding box center [388, 61] width 93 height 15
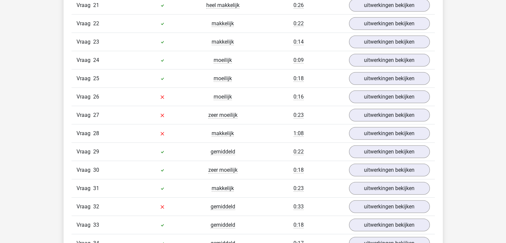
scroll to position [1786, 0]
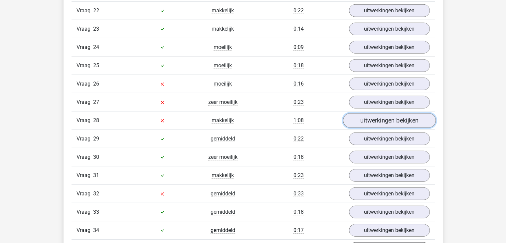
click at [364, 113] on link "uitwerkingen bekijken" at bounding box center [388, 120] width 93 height 15
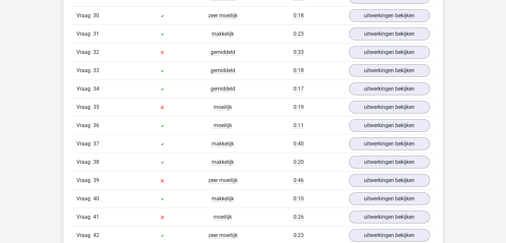
scroll to position [2273, 0]
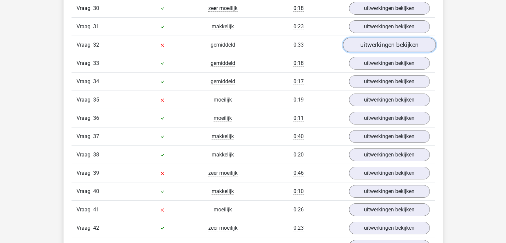
click at [358, 38] on link "uitwerkingen bekijken" at bounding box center [388, 45] width 93 height 15
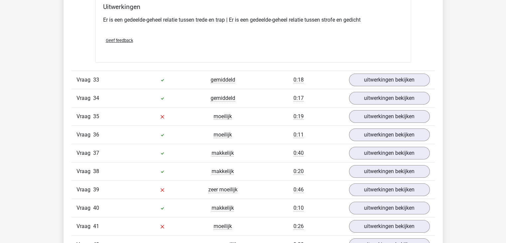
scroll to position [2407, 0]
click at [359, 113] on link "uitwerkingen bekijken" at bounding box center [388, 116] width 93 height 15
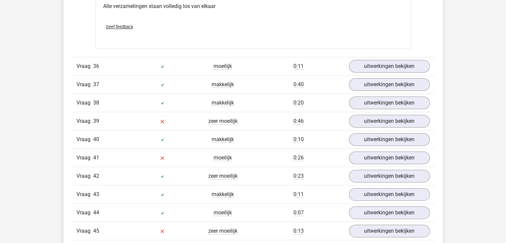
scroll to position [2722, 0]
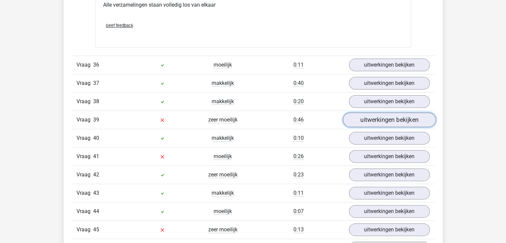
click at [370, 112] on link "uitwerkingen bekijken" at bounding box center [388, 119] width 93 height 15
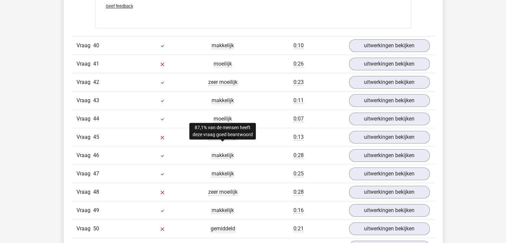
scroll to position [3116, 0]
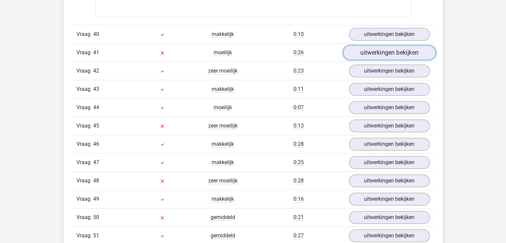
click at [370, 45] on link "uitwerkingen bekijken" at bounding box center [388, 52] width 93 height 15
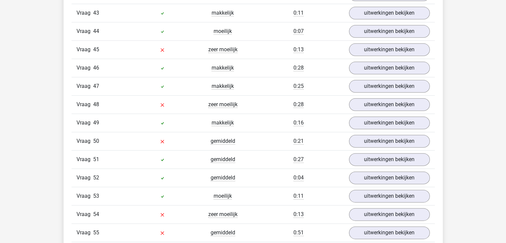
scroll to position [3340, 0]
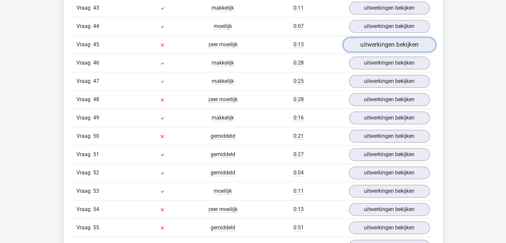
click at [354, 37] on link "uitwerkingen bekijken" at bounding box center [388, 44] width 93 height 15
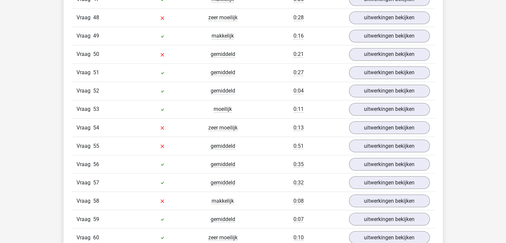
scroll to position [3676, 0]
click at [276, 196] on div "0:08" at bounding box center [298, 200] width 91 height 8
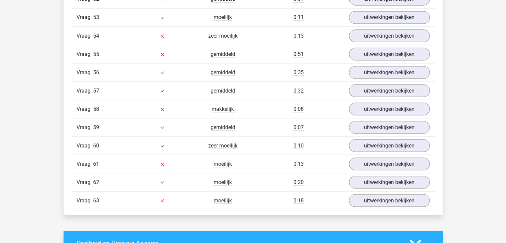
scroll to position [3768, 0]
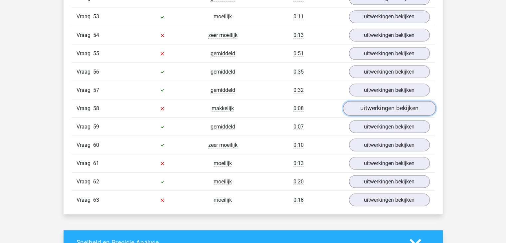
click at [371, 101] on link "uitwerkingen bekijken" at bounding box center [388, 108] width 93 height 15
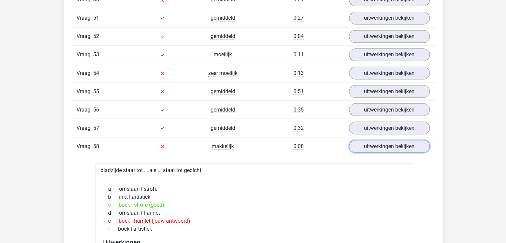
scroll to position [3718, 0]
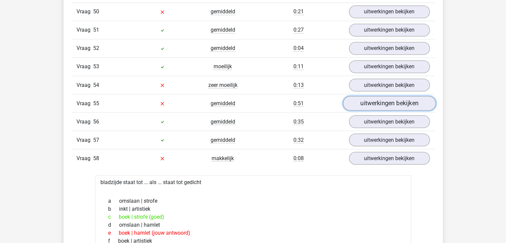
click at [357, 96] on link "uitwerkingen bekijken" at bounding box center [388, 103] width 93 height 15
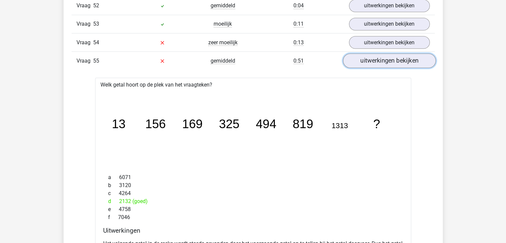
scroll to position [3760, 0]
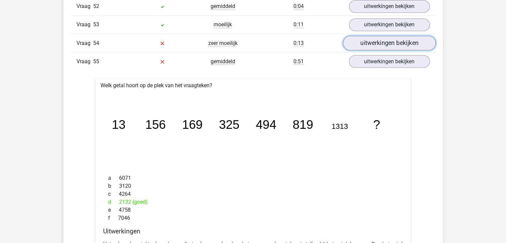
click at [375, 36] on link "uitwerkingen bekijken" at bounding box center [388, 43] width 93 height 15
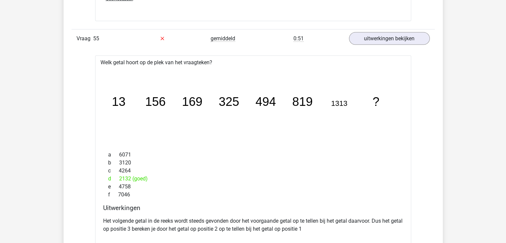
scroll to position [4036, 0]
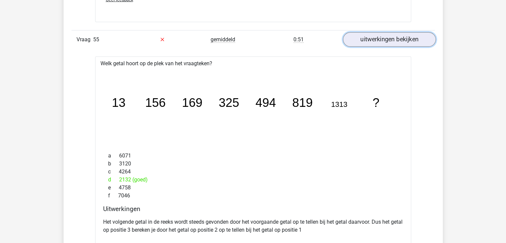
click at [397, 32] on link "uitwerkingen bekijken" at bounding box center [388, 39] width 93 height 15
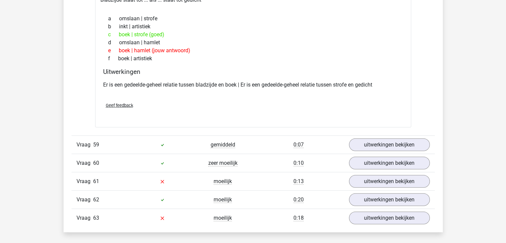
scroll to position [4169, 0]
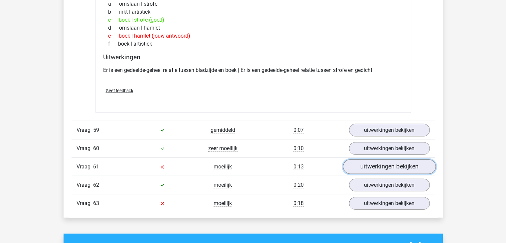
click at [353, 159] on link "uitwerkingen bekijken" at bounding box center [388, 166] width 93 height 15
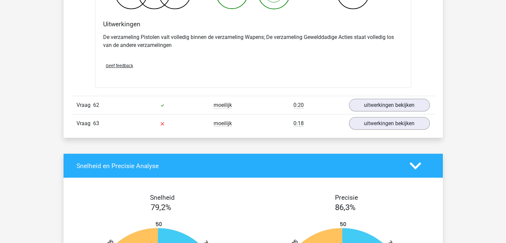
scroll to position [4503, 0]
click at [385, 116] on link "uitwerkingen bekijken" at bounding box center [388, 123] width 93 height 15
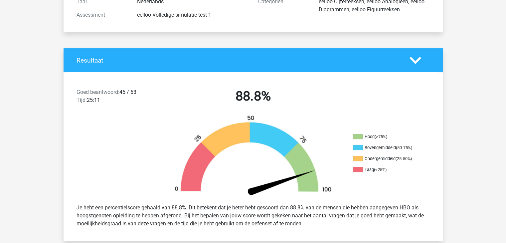
scroll to position [0, 0]
